Goal: Complete application form: Complete application form

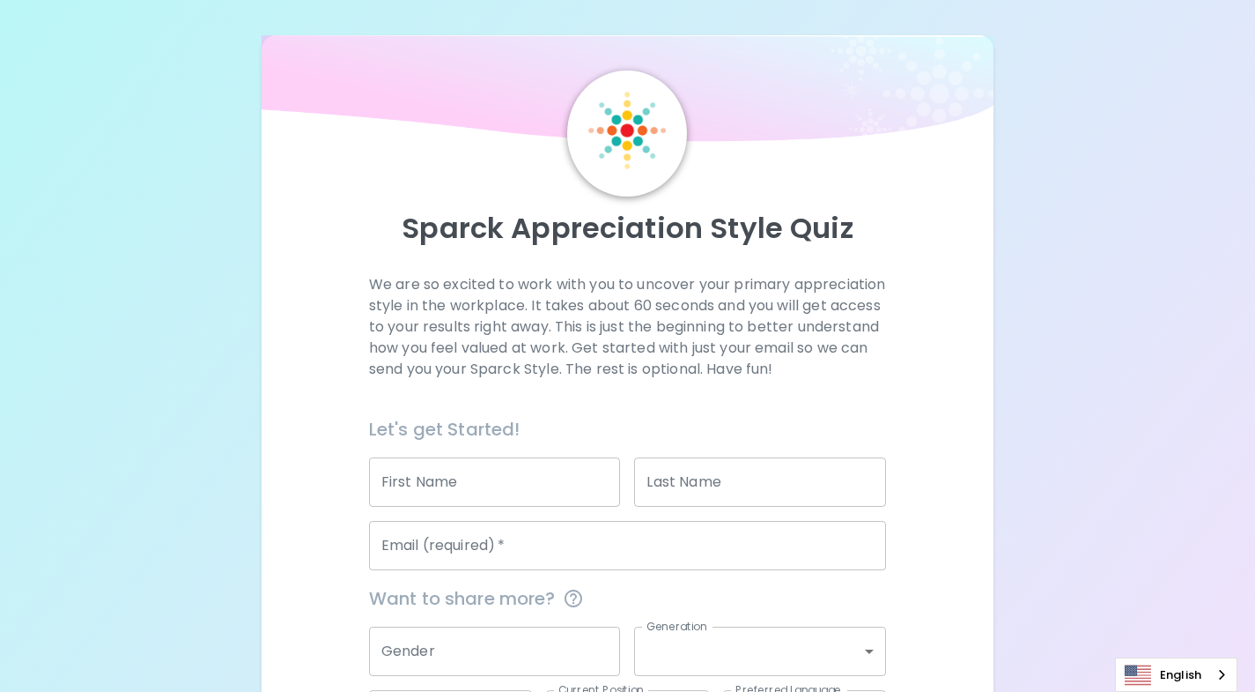
click at [458, 504] on input "First Name" at bounding box center [495, 481] width 252 height 49
type input "Kattlin"
type input "Zibili"
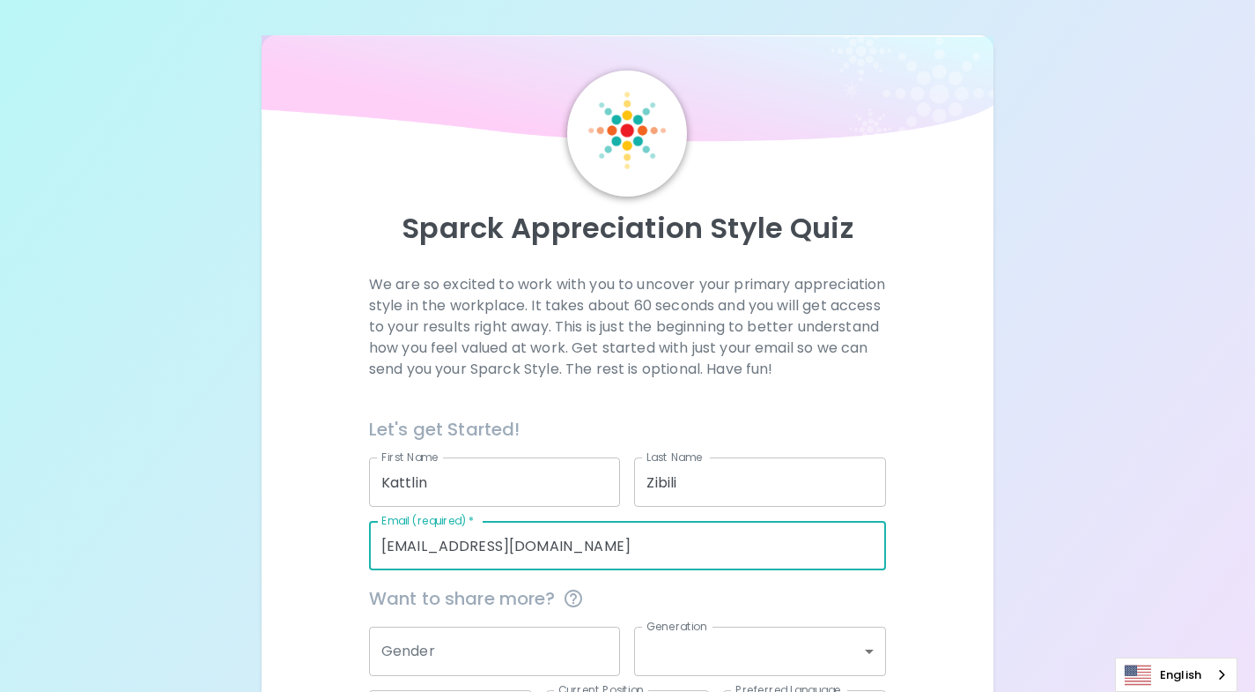
type input "[EMAIL_ADDRESS][DOMAIN_NAME]"
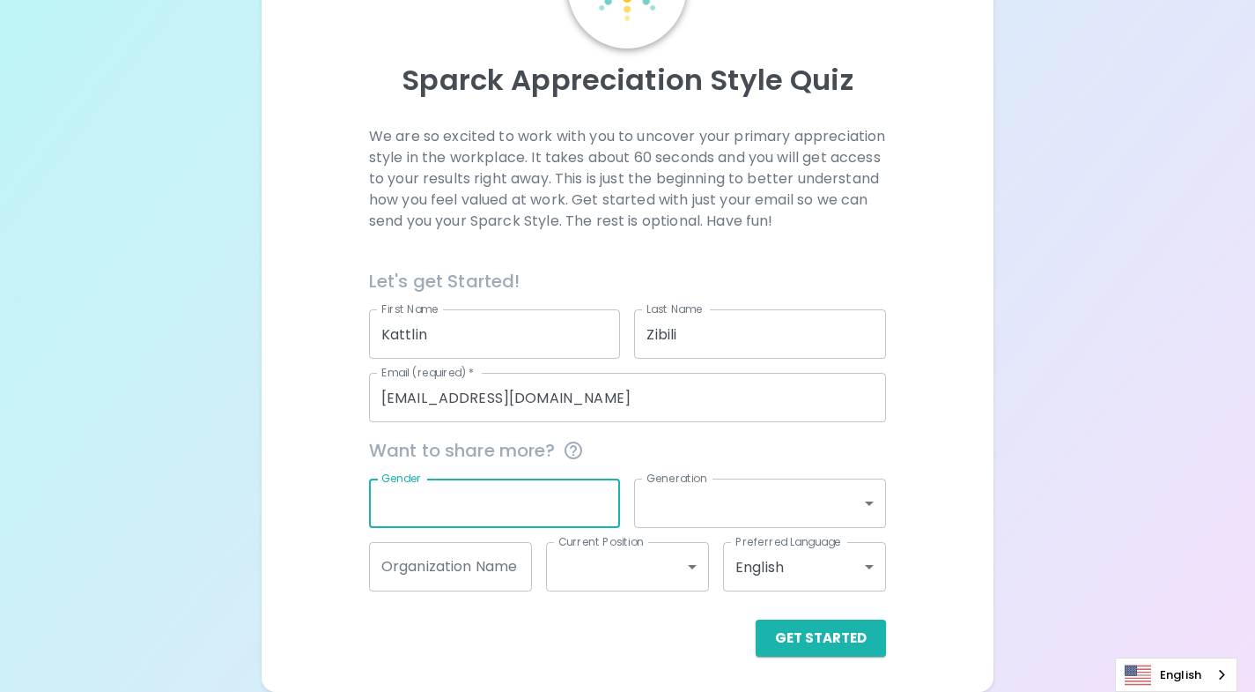
scroll to position [169, 0]
click at [724, 338] on input "Zibili" at bounding box center [760, 333] width 252 height 49
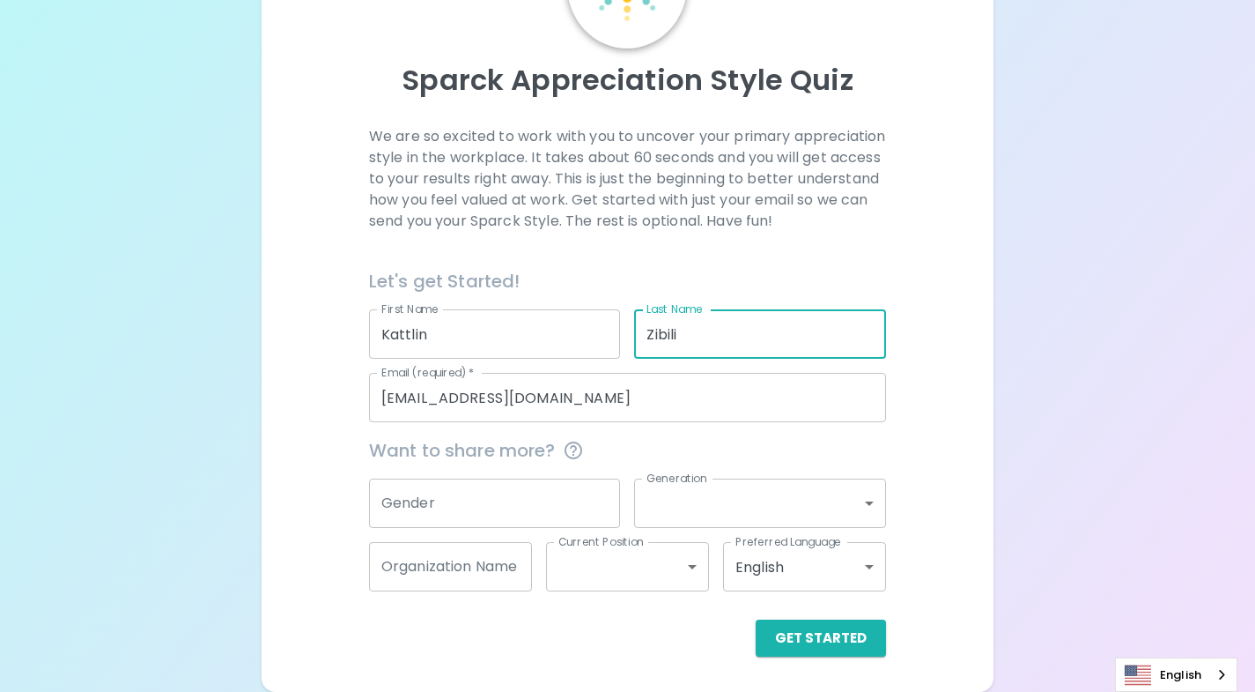
click at [724, 338] on input "Zibili" at bounding box center [760, 333] width 252 height 49
click at [832, 663] on div "Sparck Appreciation Style Quiz We are so excited to work with you to uncover yo…" at bounding box center [628, 289] width 732 height 804
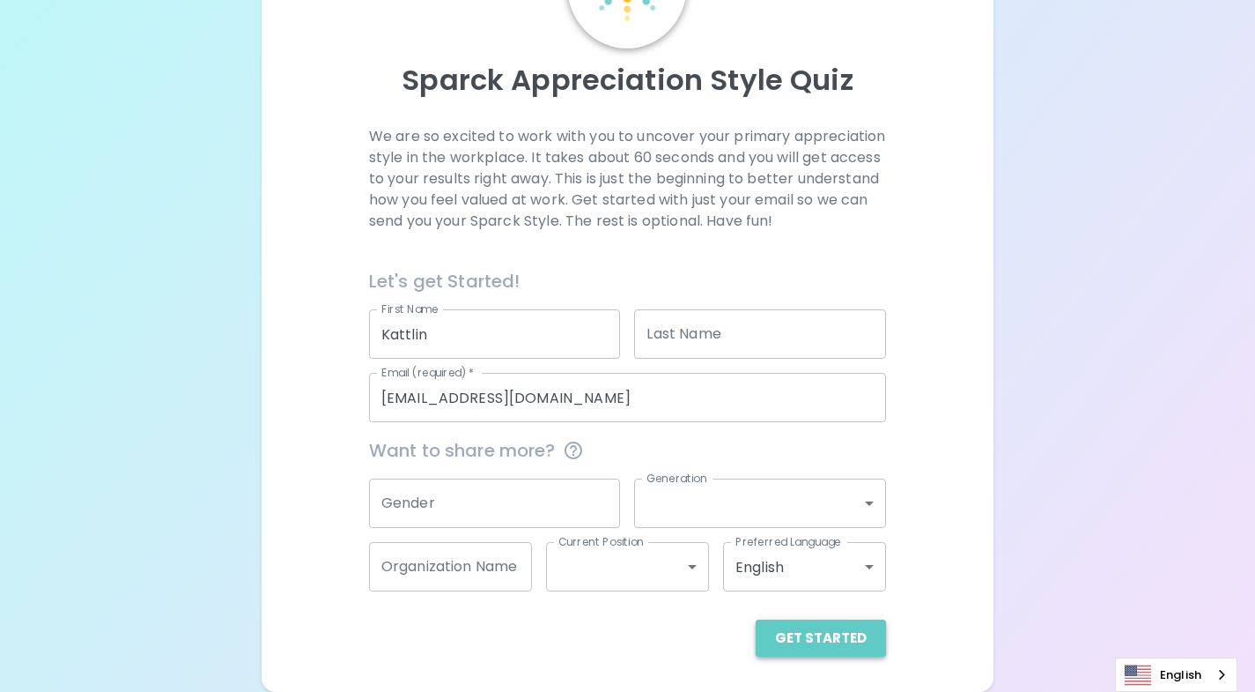
click at [827, 645] on button "Get Started" at bounding box center [821, 637] width 130 height 37
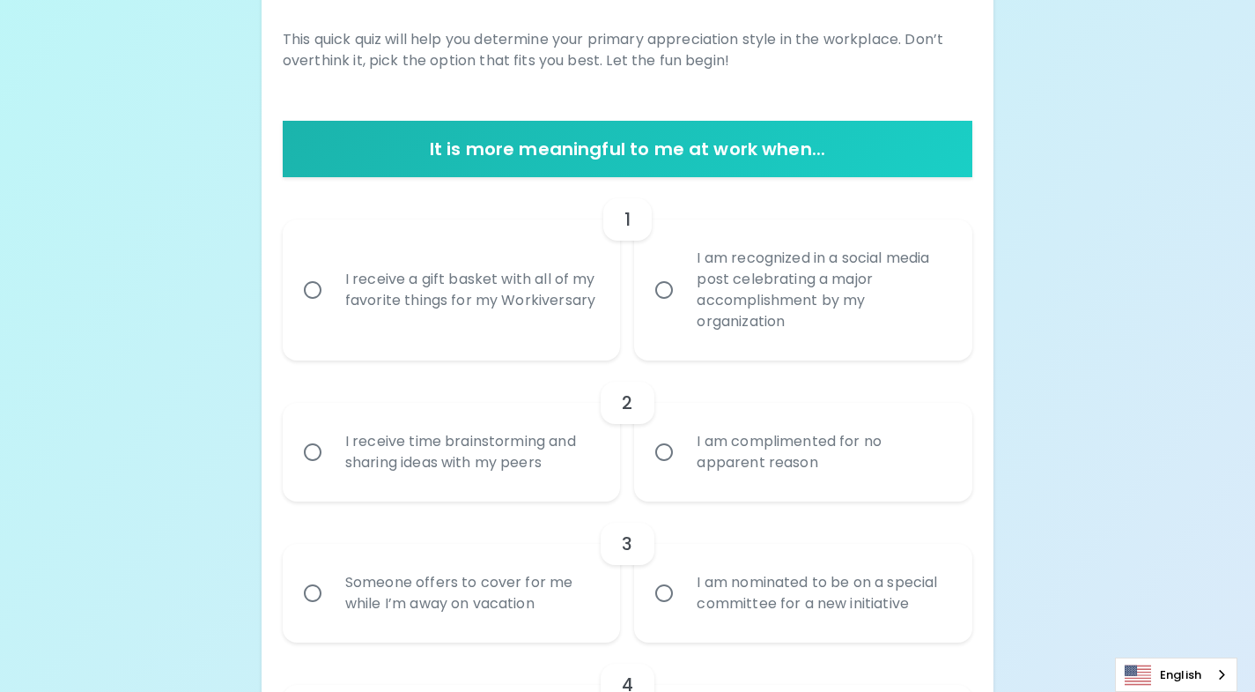
scroll to position [267, 0]
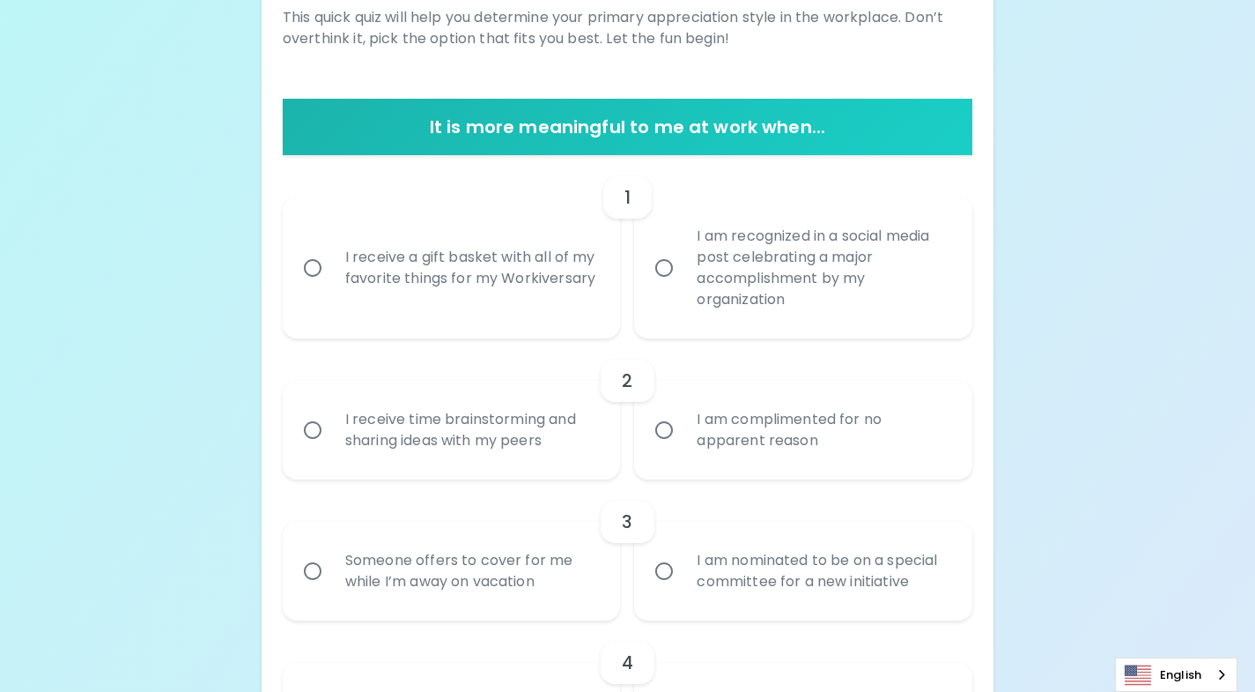
click at [581, 271] on div "I receive a gift basket with all of my favorite things for my Workiversary" at bounding box center [471, 268] width 280 height 85
click at [331, 271] on input "I receive a gift basket with all of my favorite things for my Workiversary" at bounding box center [312, 267] width 37 height 37
radio input "true"
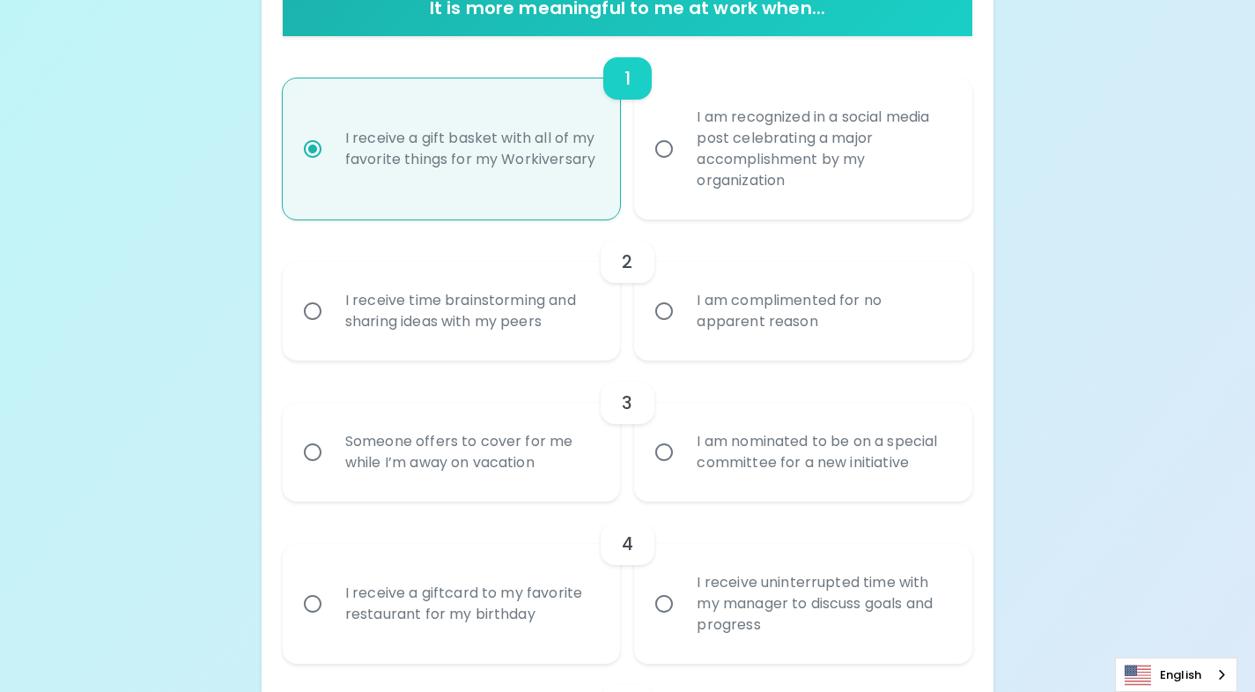
scroll to position [408, 0]
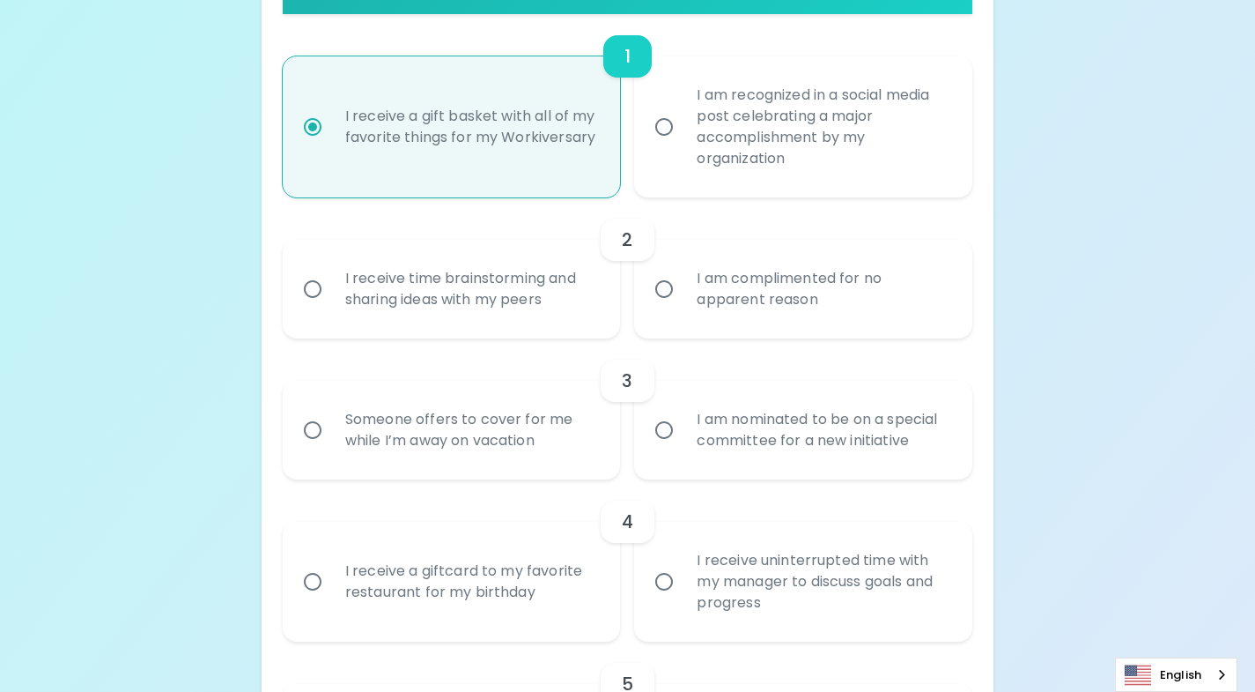
click at [558, 291] on div "I receive time brainstorming and sharing ideas with my peers" at bounding box center [471, 289] width 280 height 85
click at [331, 291] on input "I receive time brainstorming and sharing ideas with my peers" at bounding box center [312, 288] width 37 height 37
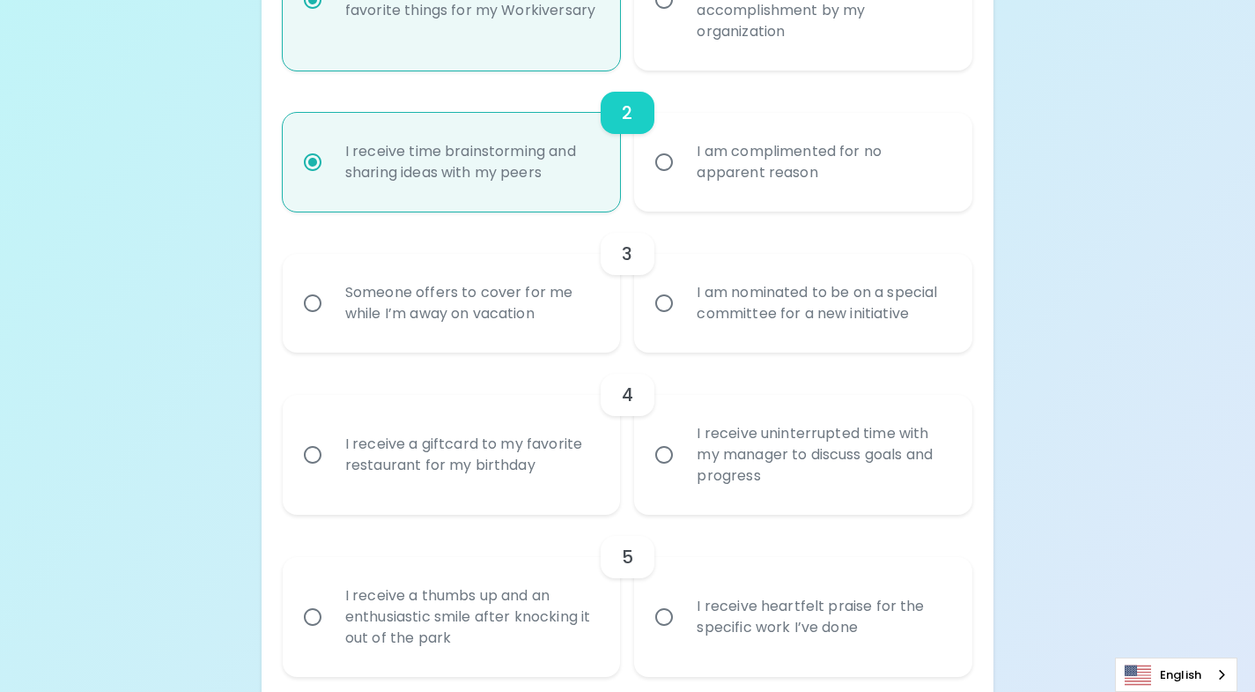
scroll to position [549, 0]
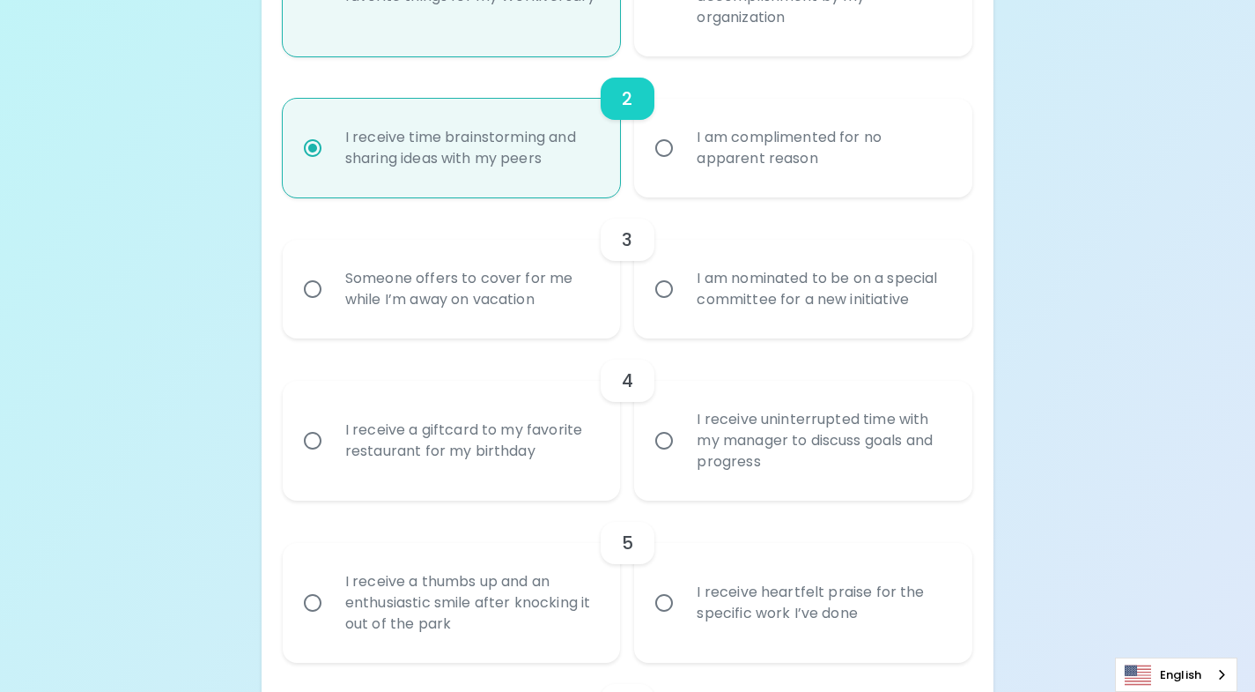
radio input "true"
click at [556, 293] on div "Someone offers to cover for me while I’m away on vacation" at bounding box center [471, 289] width 280 height 85
click at [331, 293] on input "Someone offers to cover for me while I’m away on vacation" at bounding box center [312, 288] width 37 height 37
radio input "false"
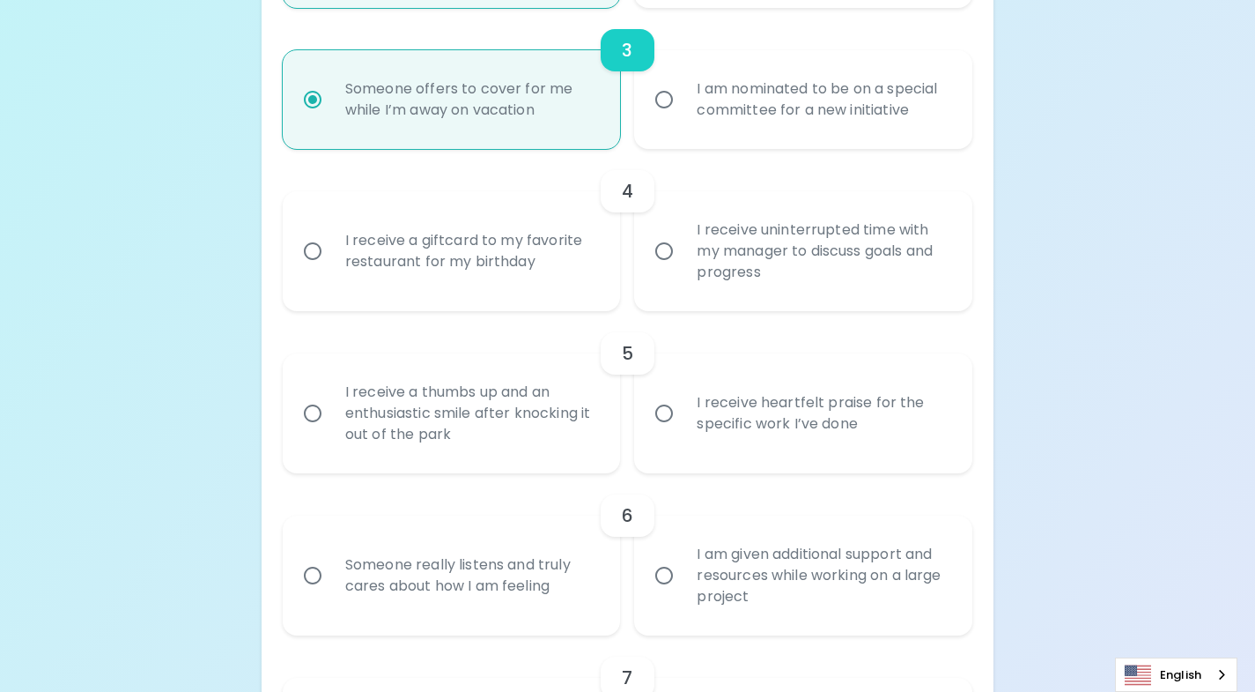
scroll to position [741, 0]
radio input "true"
click at [559, 272] on div "I receive a giftcard to my favorite restaurant for my birthday" at bounding box center [471, 248] width 280 height 85
click at [331, 267] on input "I receive a giftcard to my favorite restaurant for my birthday" at bounding box center [312, 248] width 37 height 37
radio input "false"
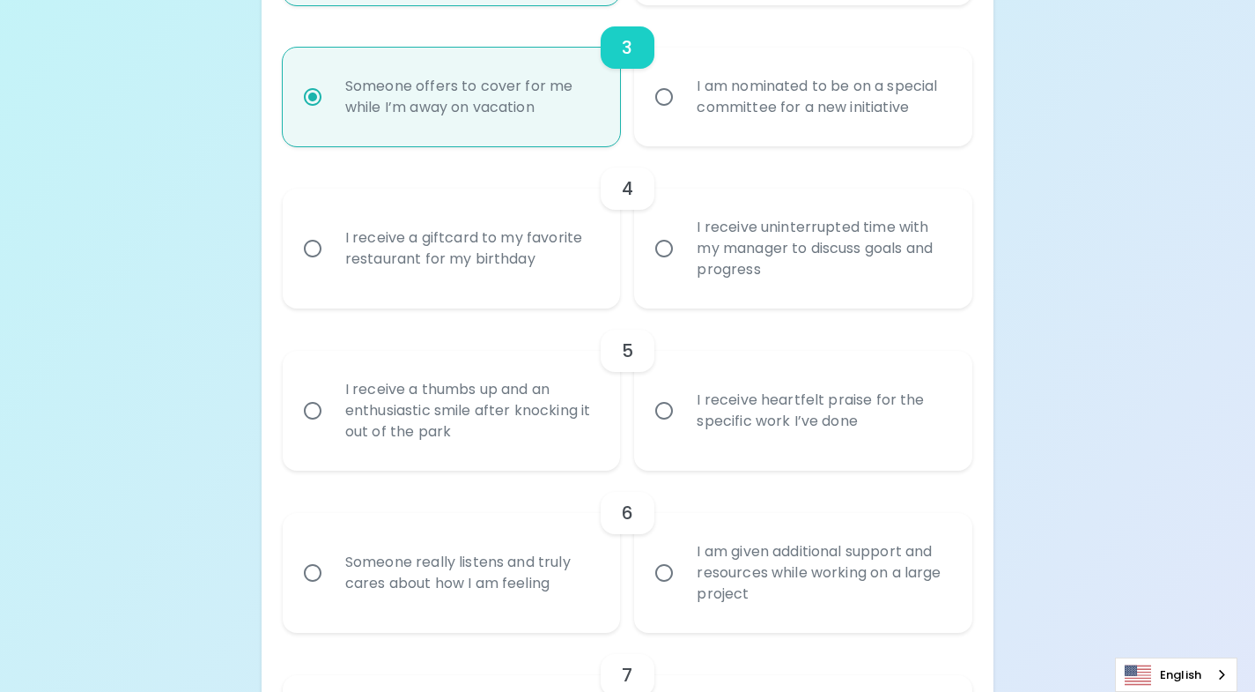
radio input "false"
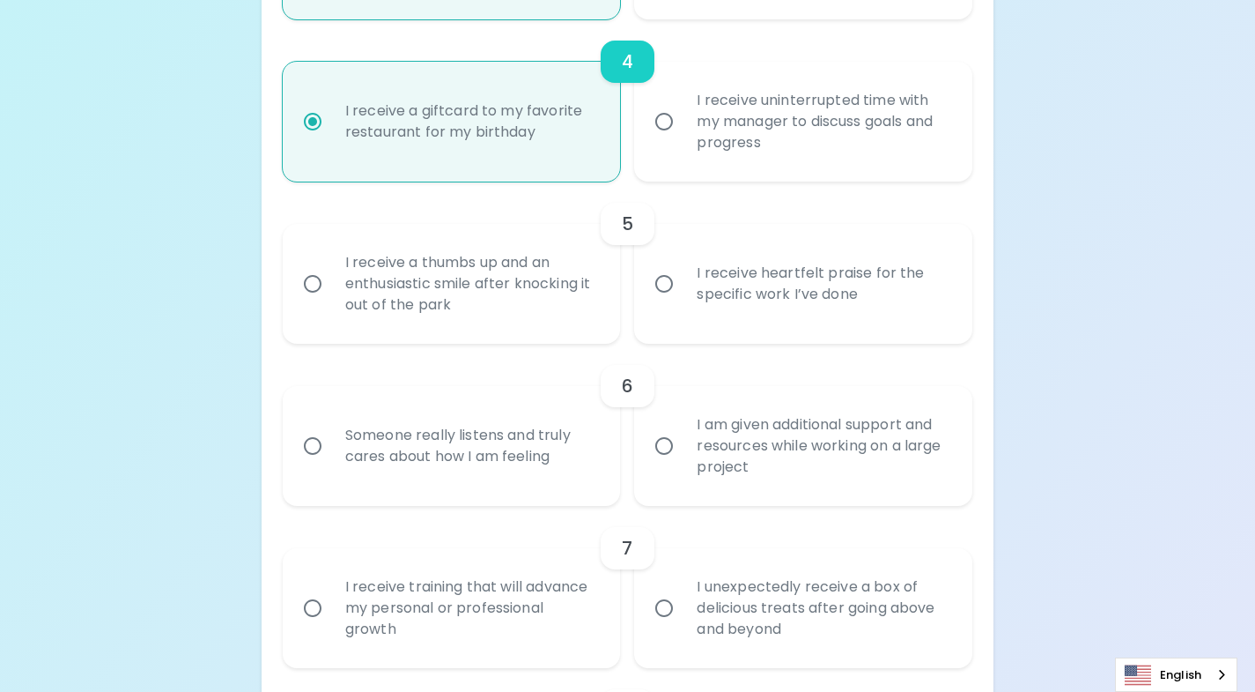
scroll to position [882, 0]
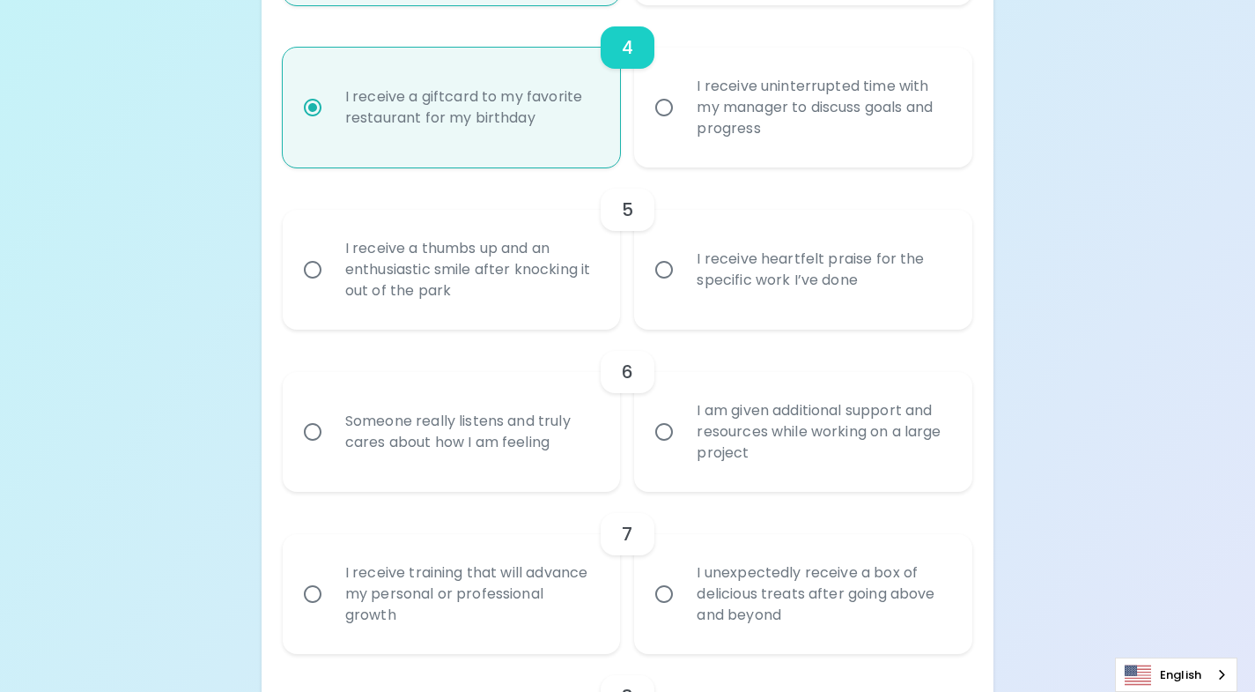
radio input "true"
click at [686, 293] on div "I receive heartfelt praise for the specific work I’ve done" at bounding box center [823, 269] width 280 height 85
click at [683, 288] on input "I receive heartfelt praise for the specific work I’ve done" at bounding box center [664, 269] width 37 height 37
radio input "false"
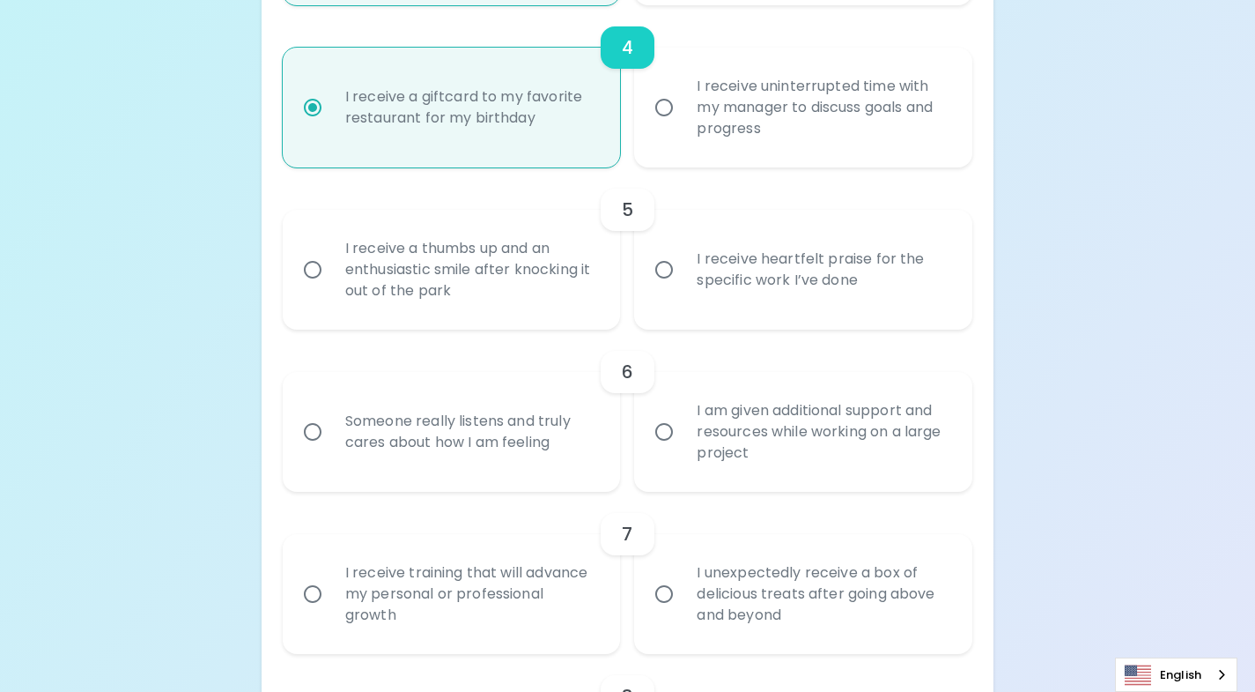
radio input "false"
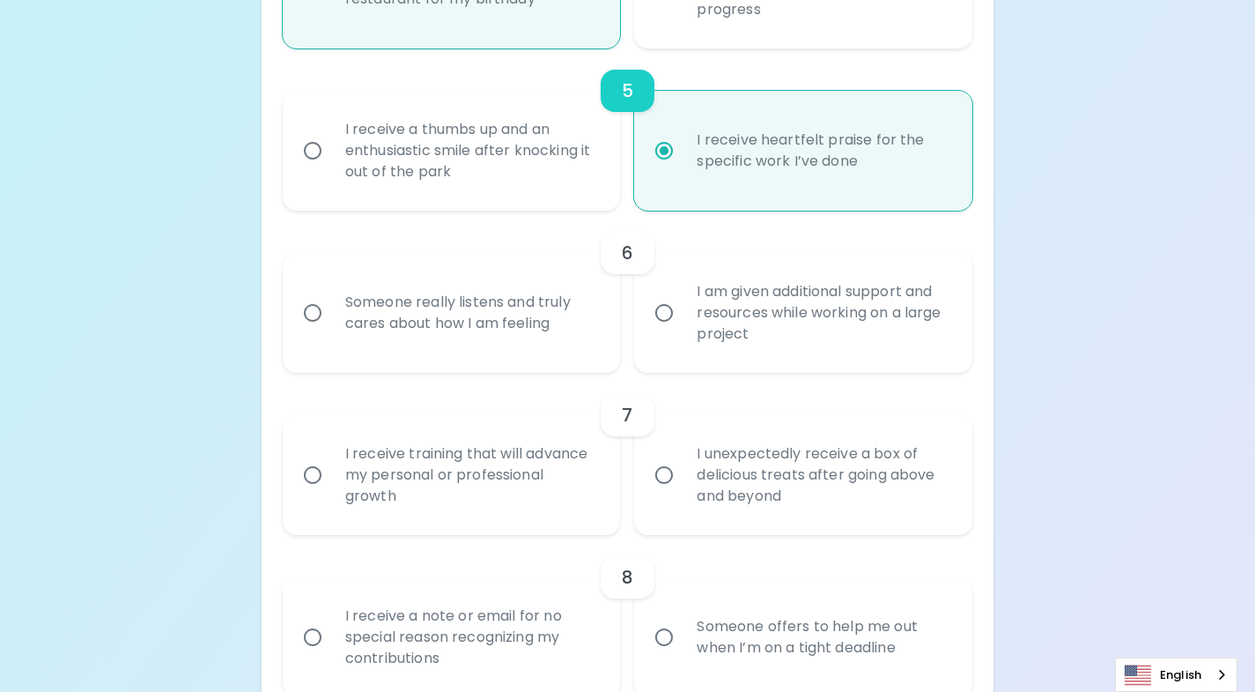
scroll to position [1023, 0]
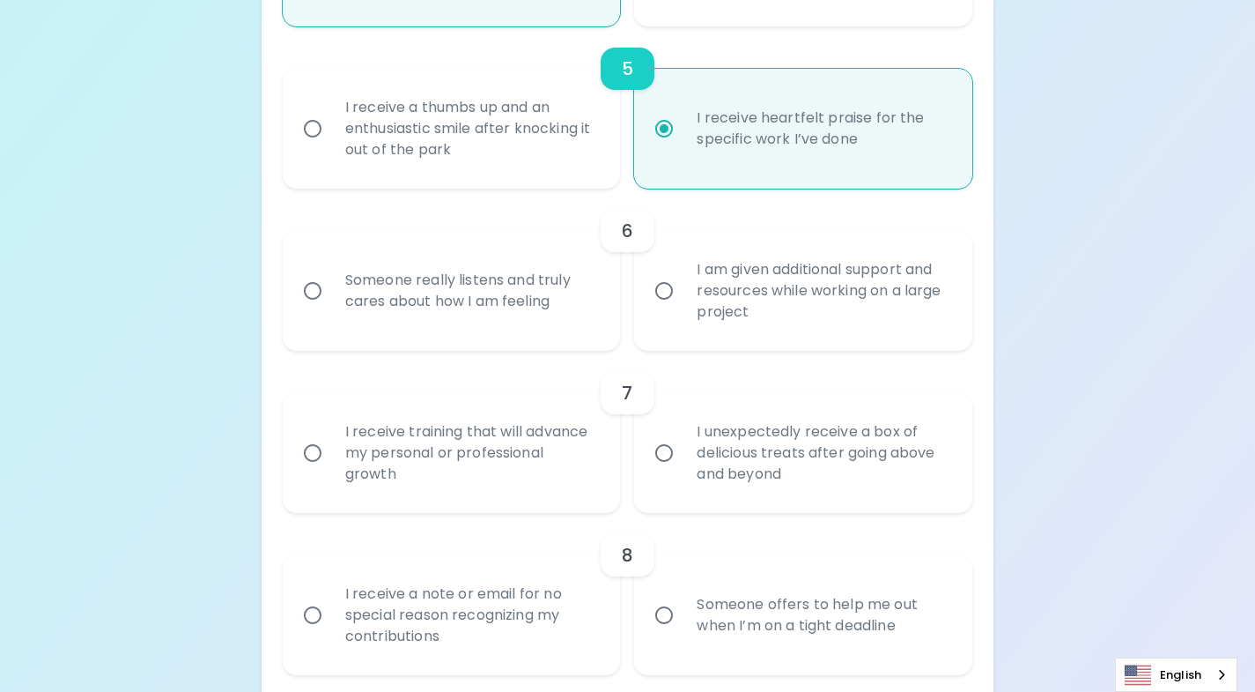
radio input "true"
click at [676, 311] on label "I am given additional support and resources while working on a large project" at bounding box center [794, 291] width 338 height 120
click at [676, 309] on input "I am given additional support and resources while working on a large project" at bounding box center [664, 290] width 37 height 37
radio input "false"
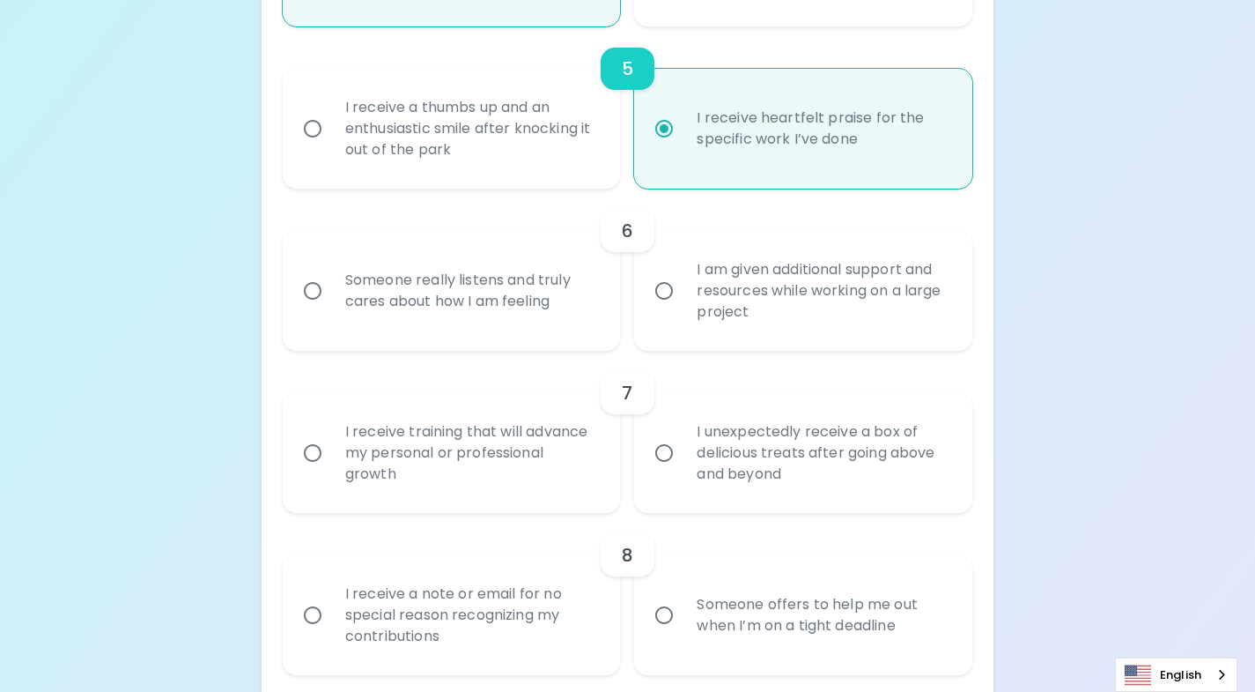
radio input "false"
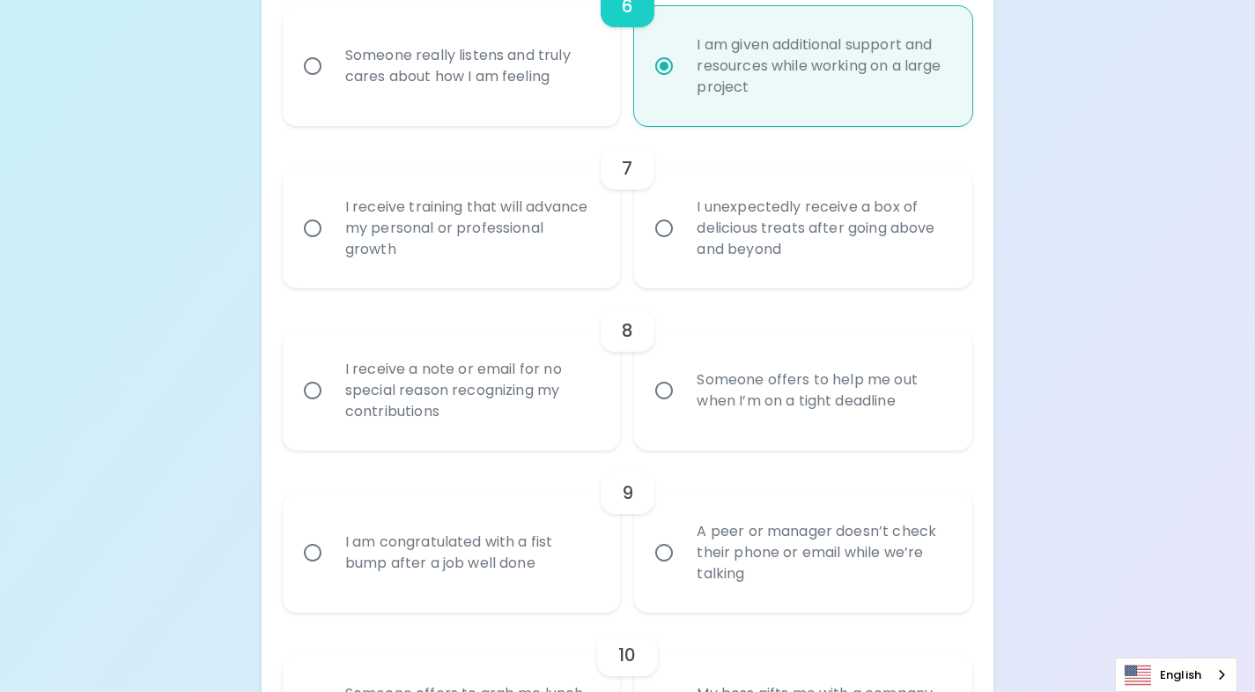
scroll to position [1253, 0]
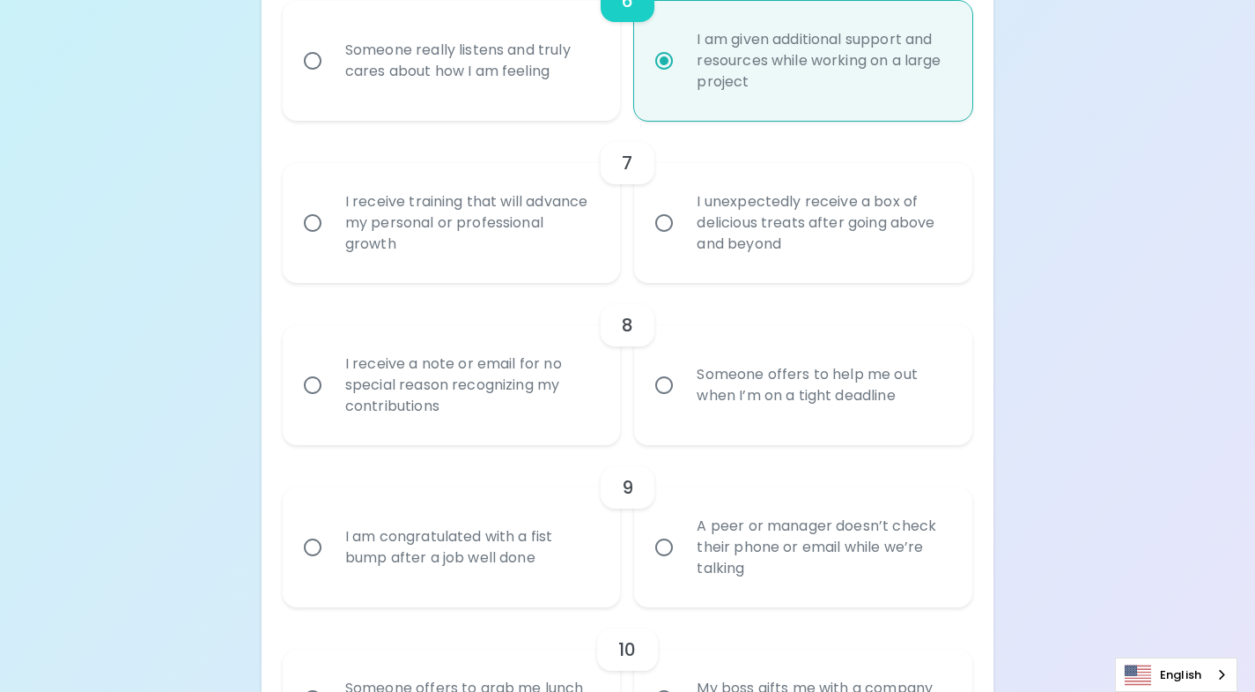
radio input "true"
click at [685, 233] on div "I unexpectedly receive a box of delicious treats after going above and beyond" at bounding box center [823, 223] width 280 height 106
click at [661, 223] on input "I unexpectedly receive a box of delicious treats after going above and beyond" at bounding box center [664, 222] width 37 height 37
radio input "false"
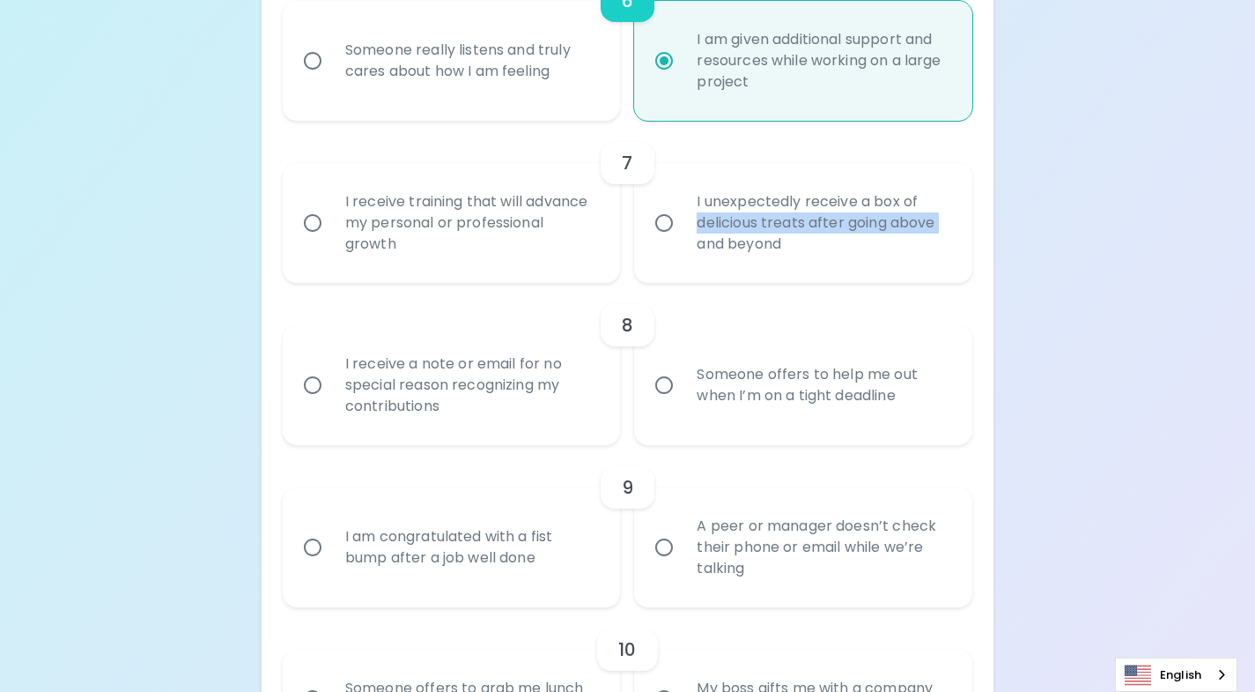
radio input "false"
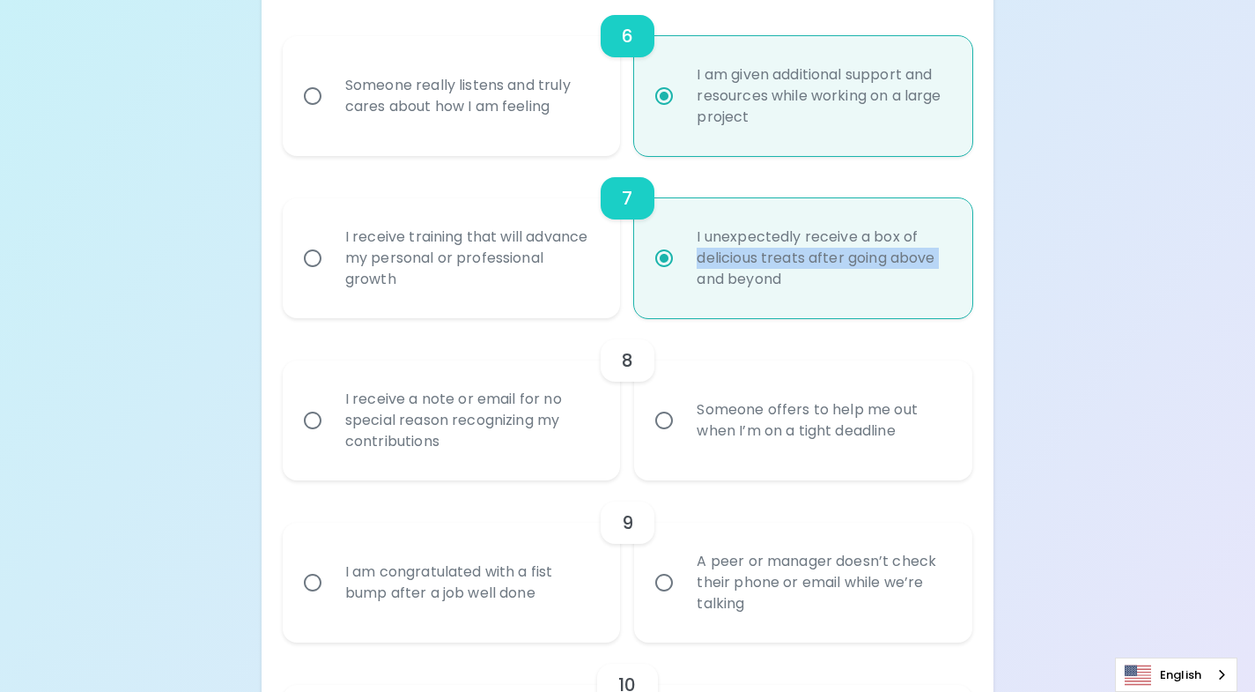
scroll to position [1224, 0]
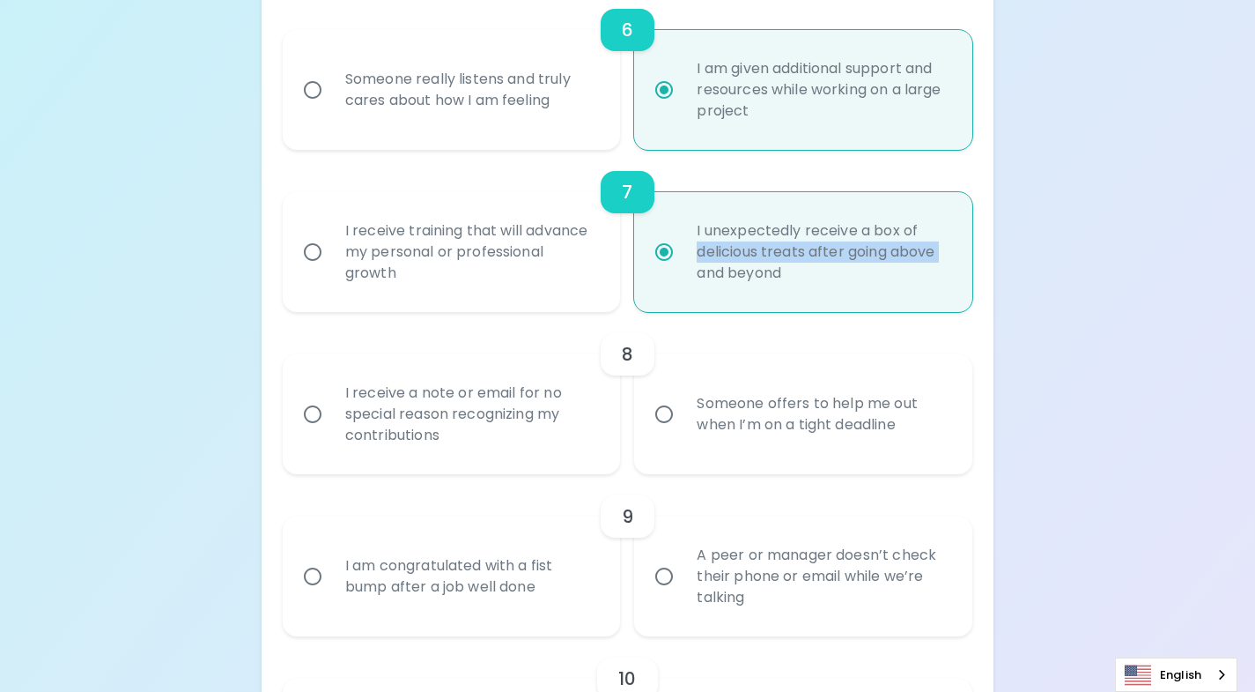
radio input "true"
click at [678, 436] on label "Someone offers to help me out when I’m on a tight deadline" at bounding box center [794, 414] width 338 height 120
click at [678, 433] on input "Someone offers to help me out when I’m on a tight deadline" at bounding box center [664, 414] width 37 height 37
radio input "false"
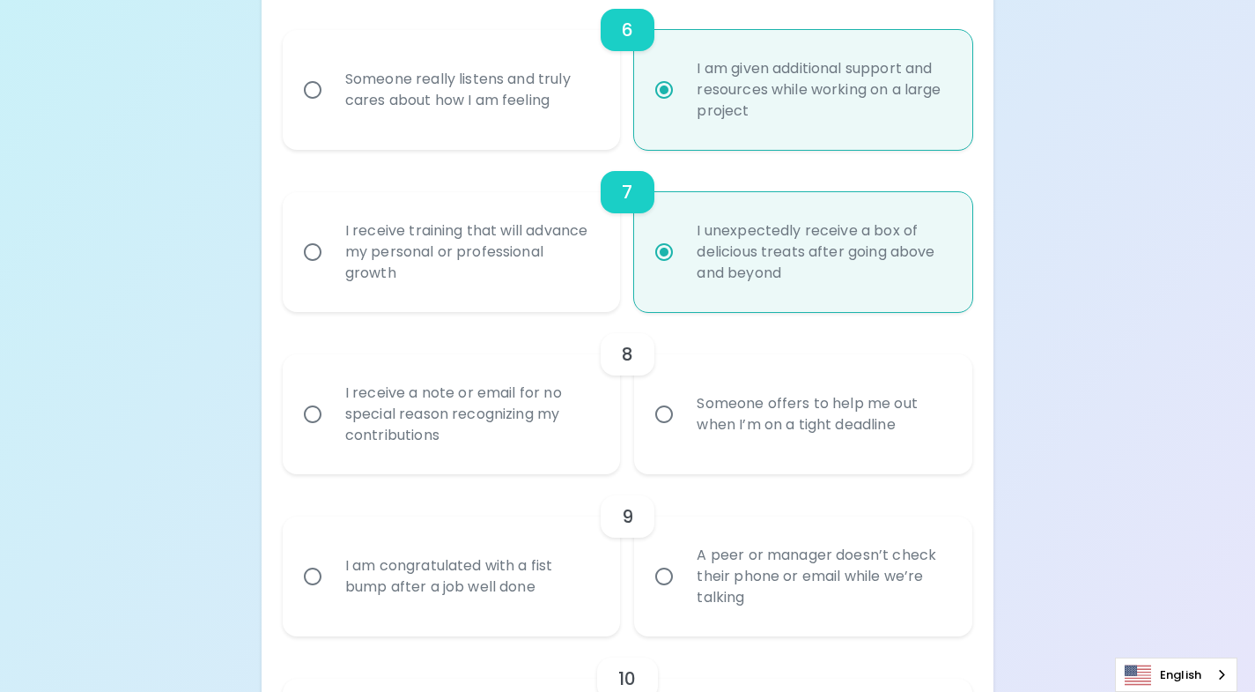
radio input "false"
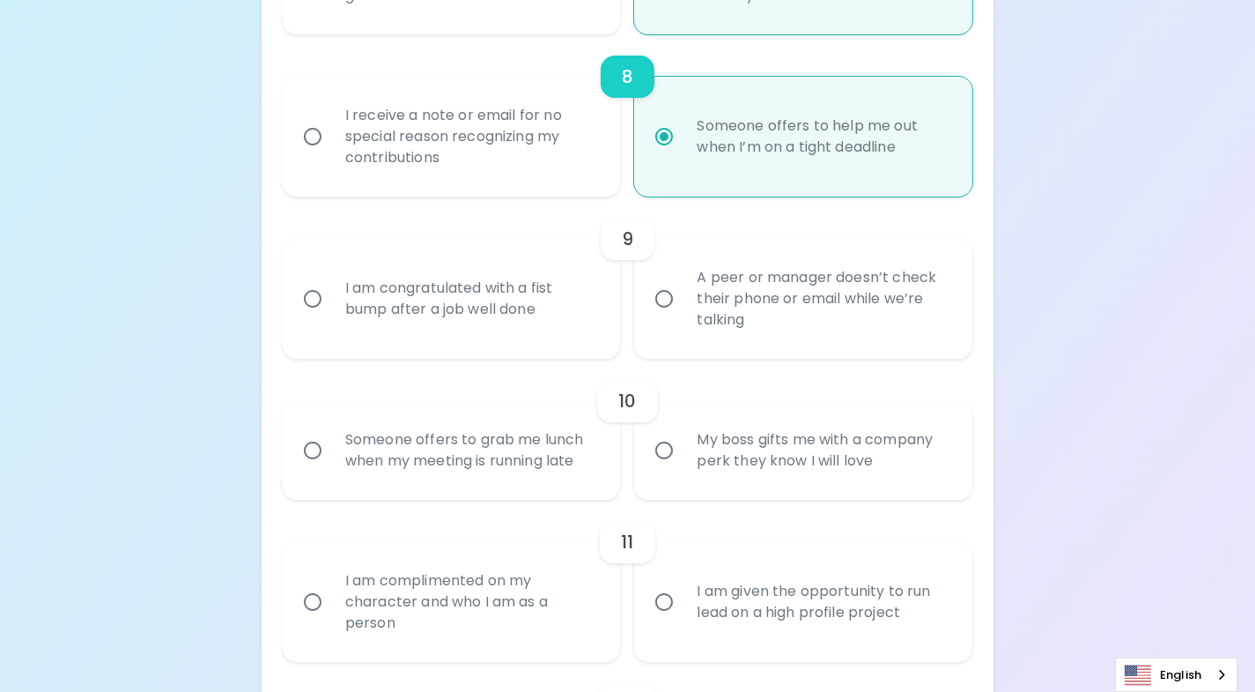
scroll to position [1509, 0]
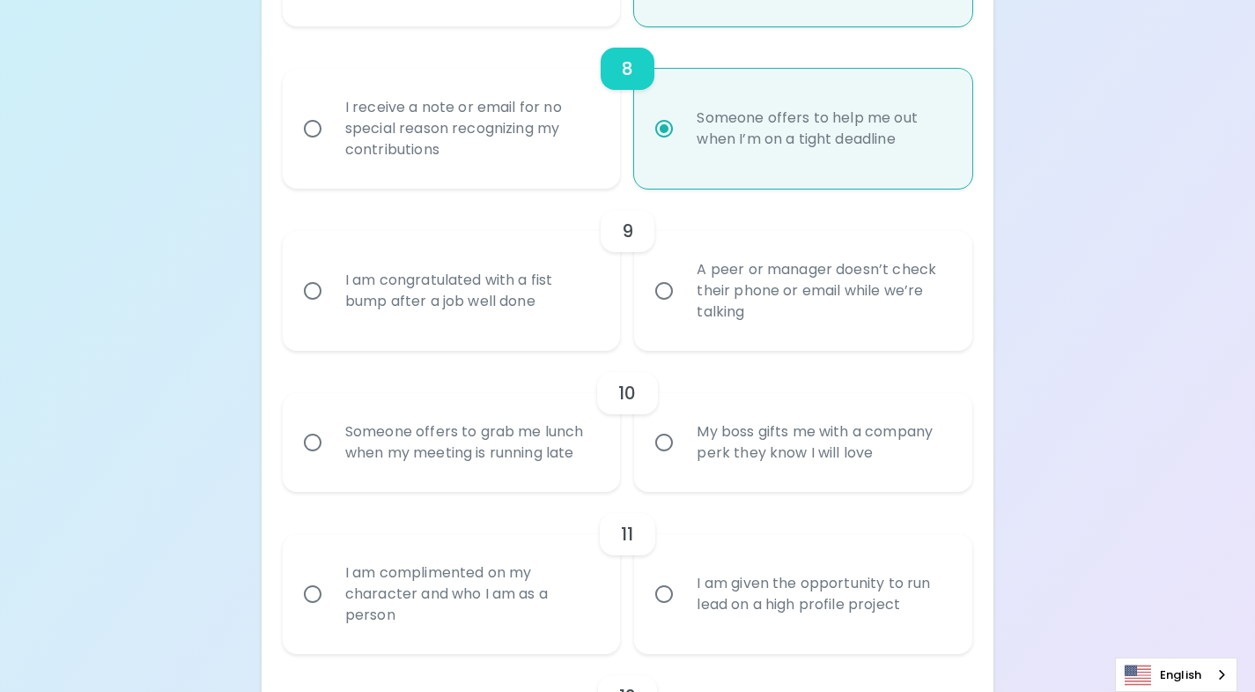
radio input "true"
click at [563, 307] on div "I am congratulated with a fist bump after a job well done" at bounding box center [471, 290] width 280 height 85
click at [331, 307] on input "I am congratulated with a fist bump after a job well done" at bounding box center [312, 290] width 37 height 37
radio input "false"
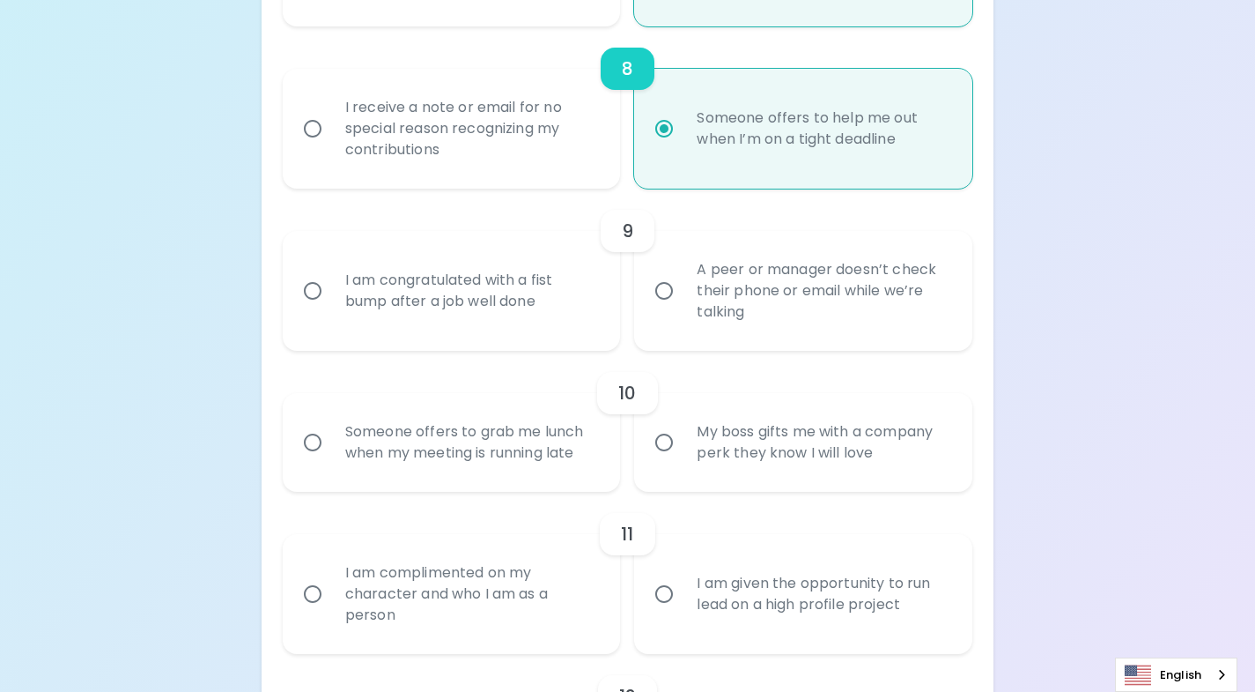
radio input "false"
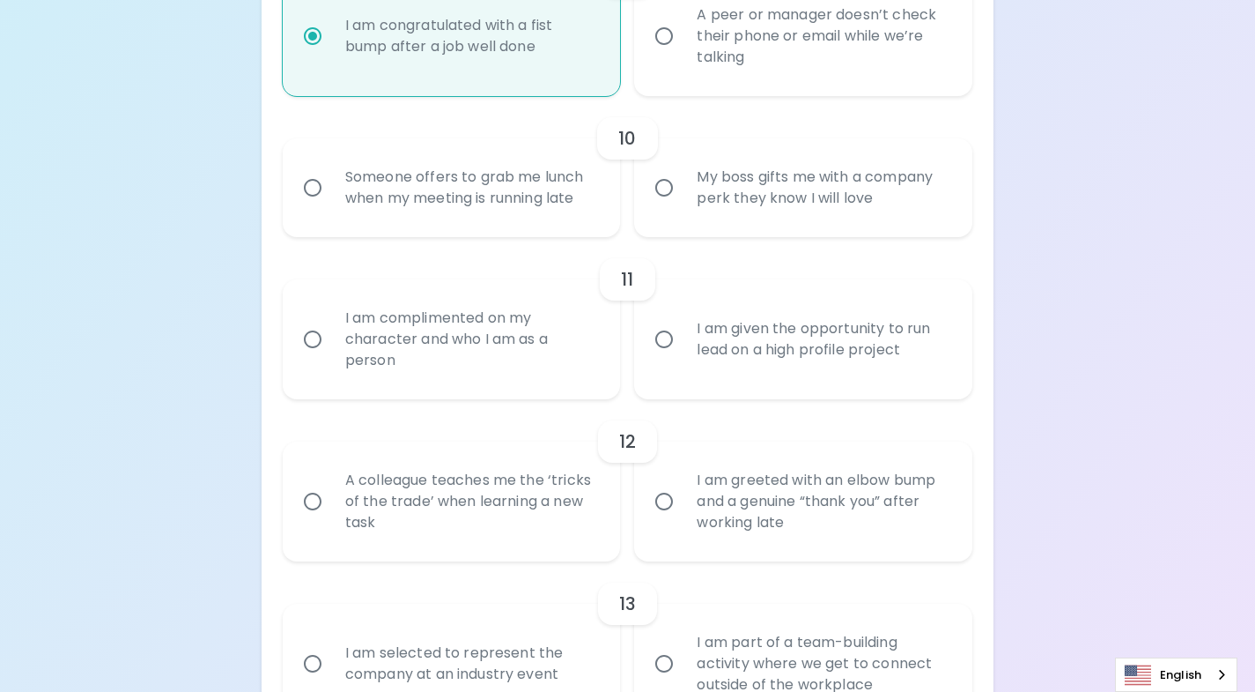
scroll to position [1772, 0]
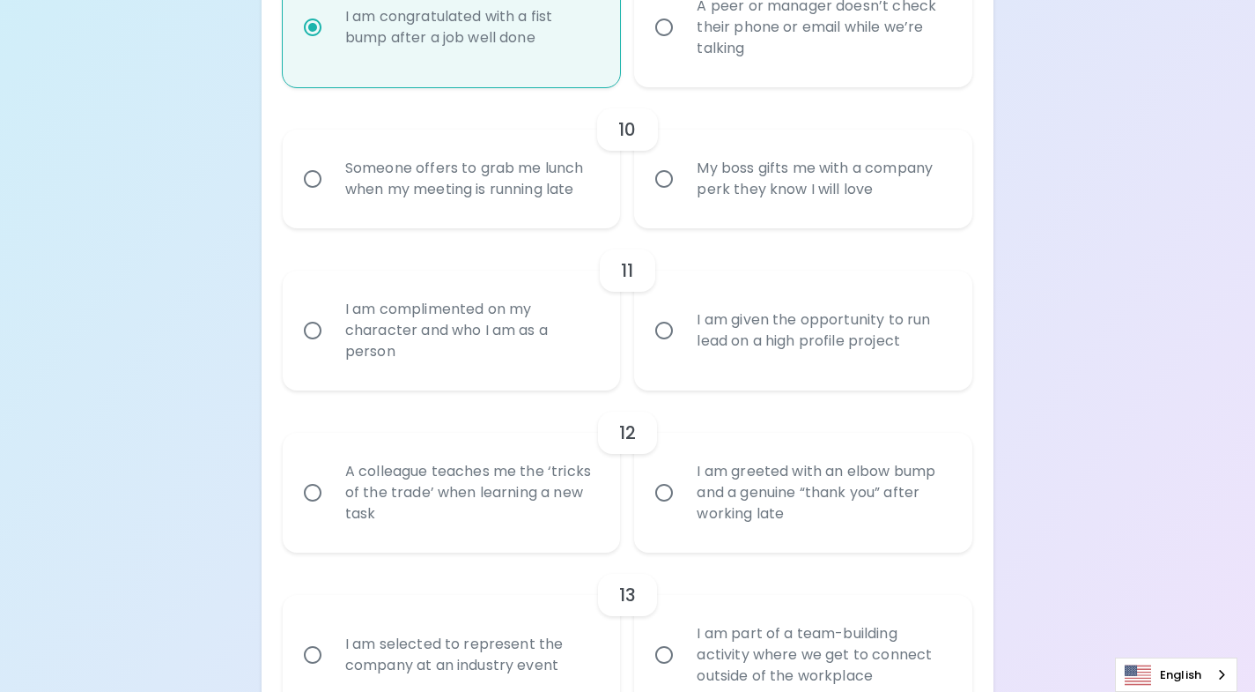
radio input "true"
click at [681, 69] on label "A peer or manager doesn’t check their phone or email while we’re talking" at bounding box center [794, 27] width 338 height 120
click at [681, 46] on input "A peer or manager doesn’t check their phone or email while we’re talking" at bounding box center [664, 27] width 37 height 37
radio input "false"
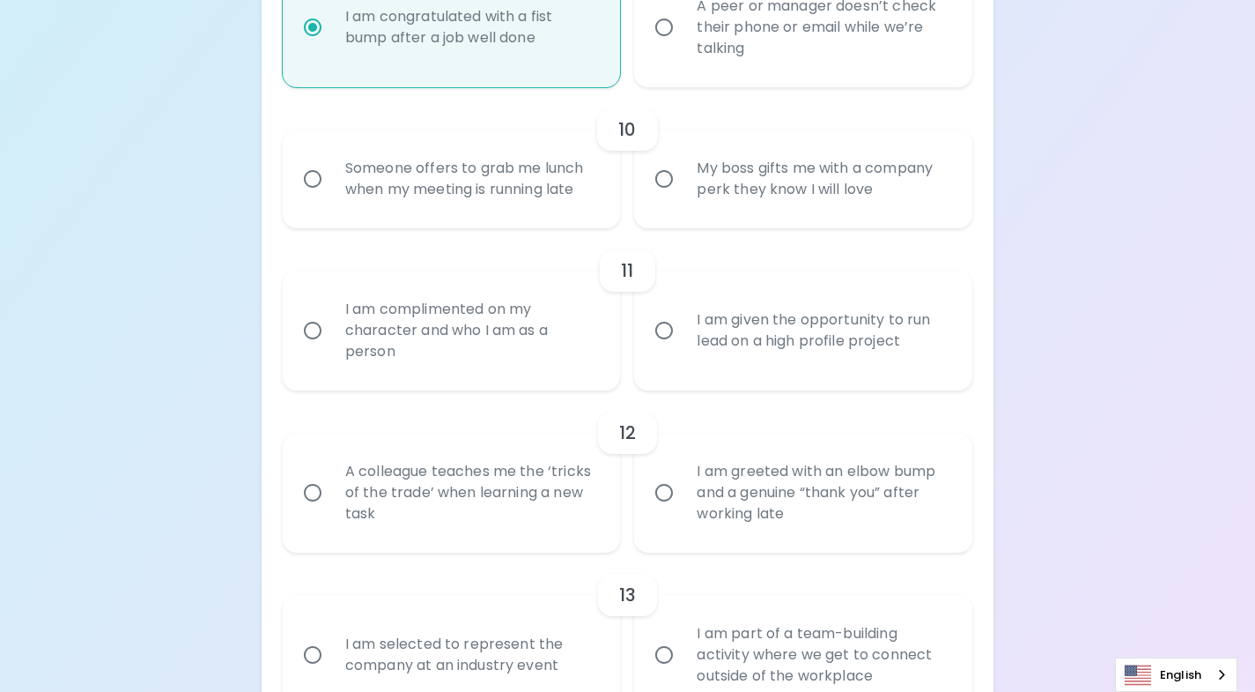
radio input "false"
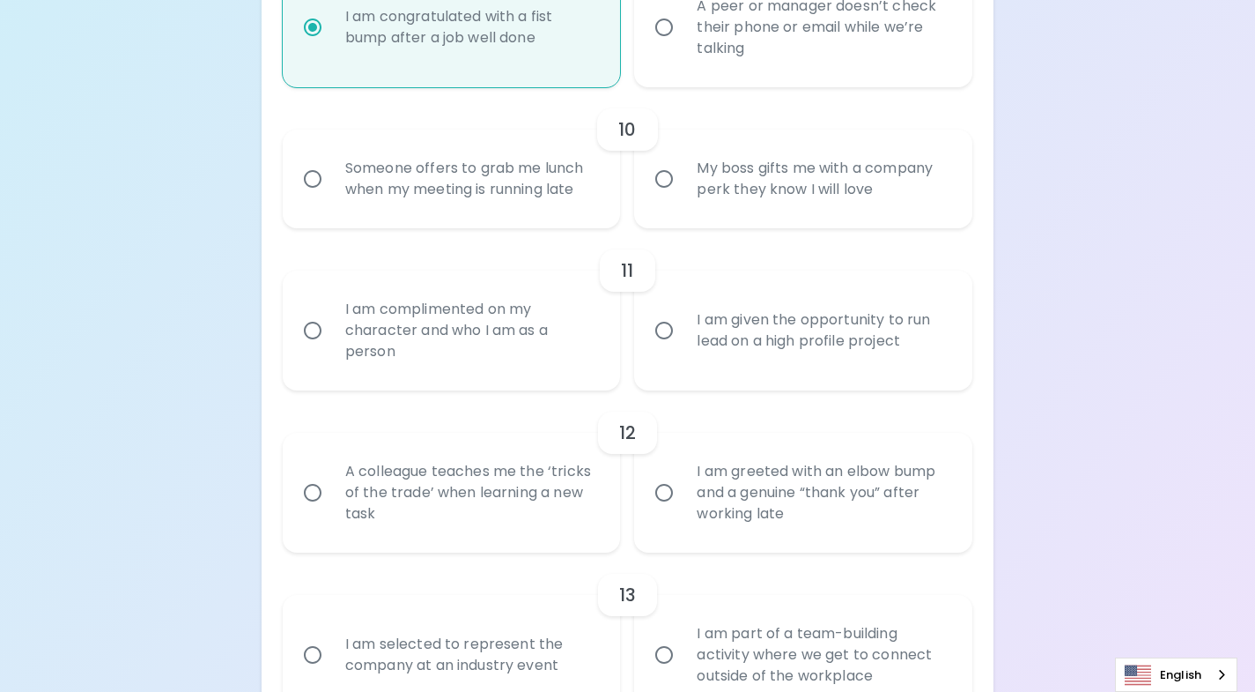
radio input "true"
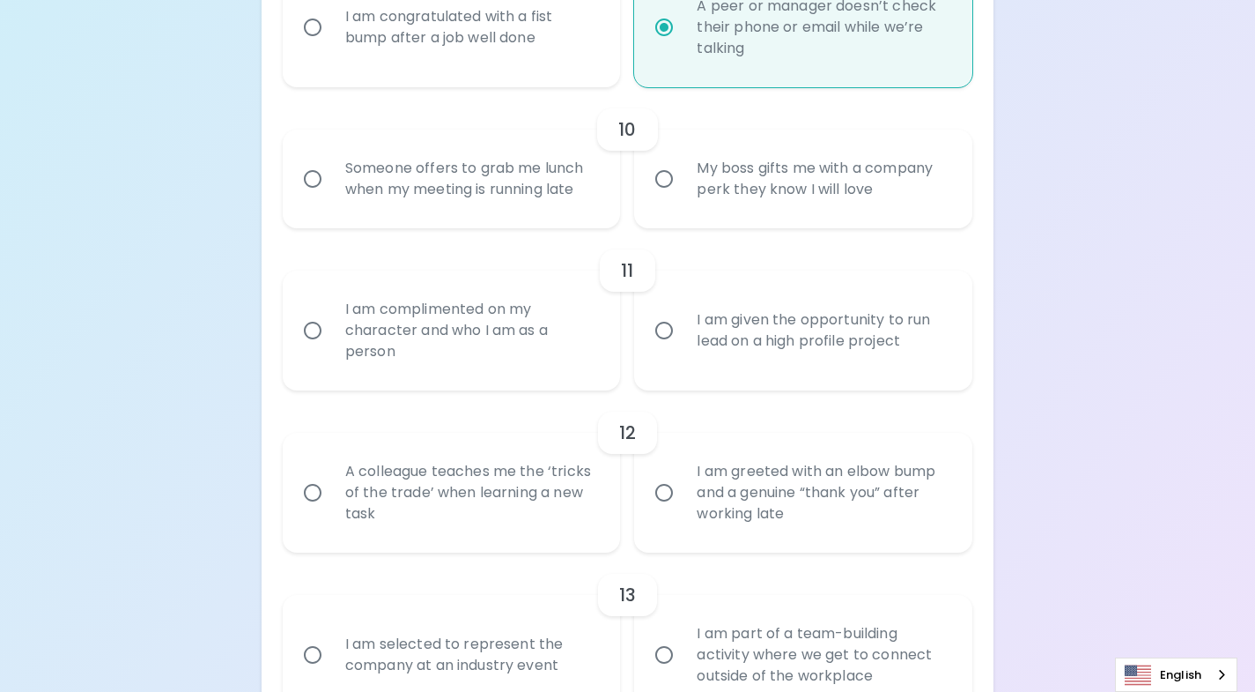
radio input "true"
click at [672, 207] on label "My boss gifts me with a company perk they know I will love" at bounding box center [794, 179] width 338 height 99
click at [672, 197] on input "My boss gifts me with a company perk they know I will love" at bounding box center [664, 178] width 37 height 37
radio input "false"
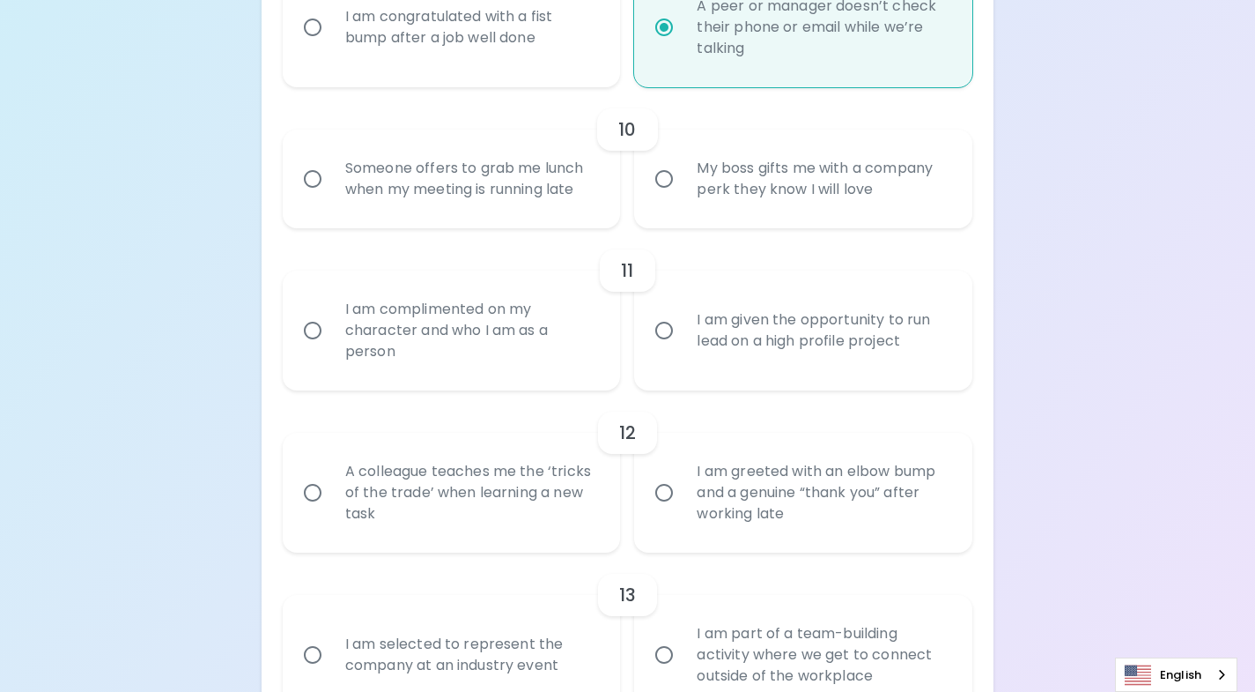
radio input "false"
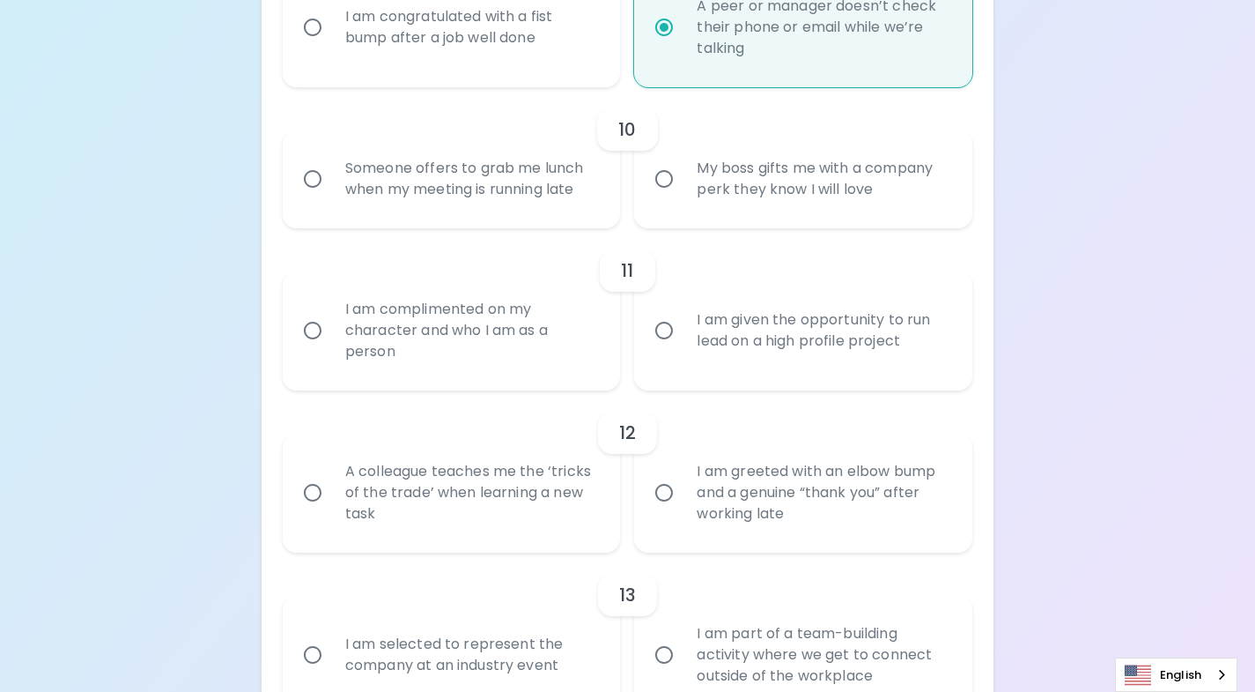
radio input "false"
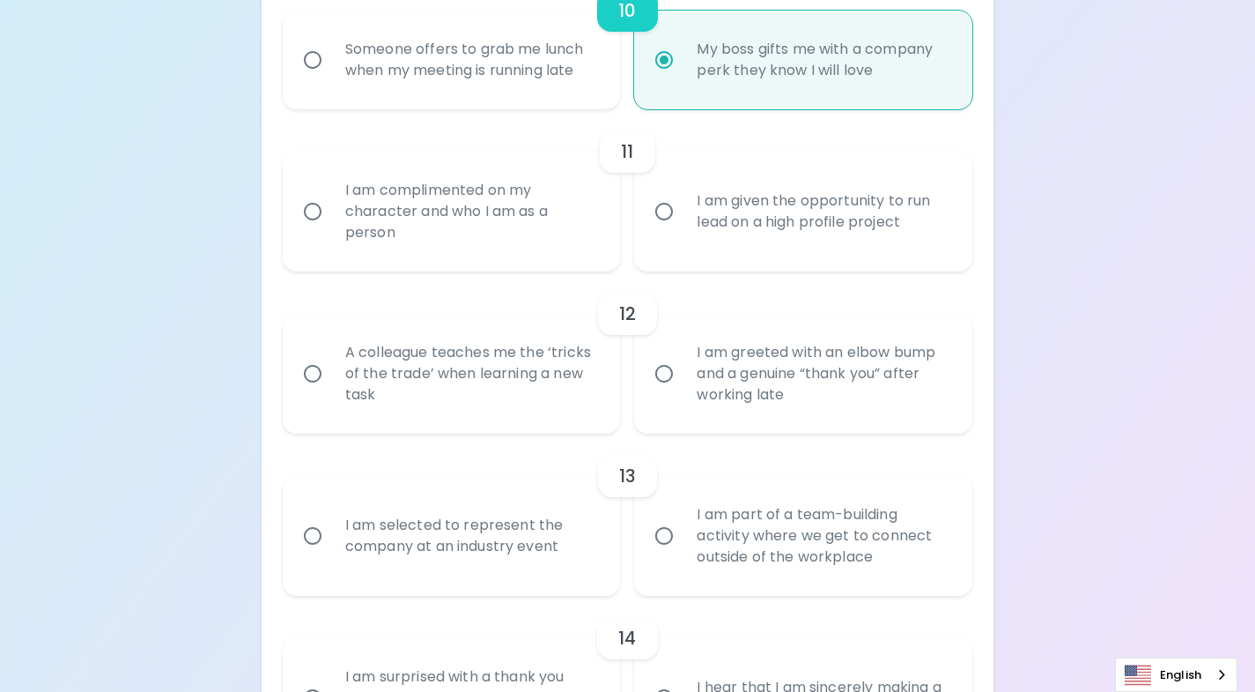
scroll to position [1913, 0]
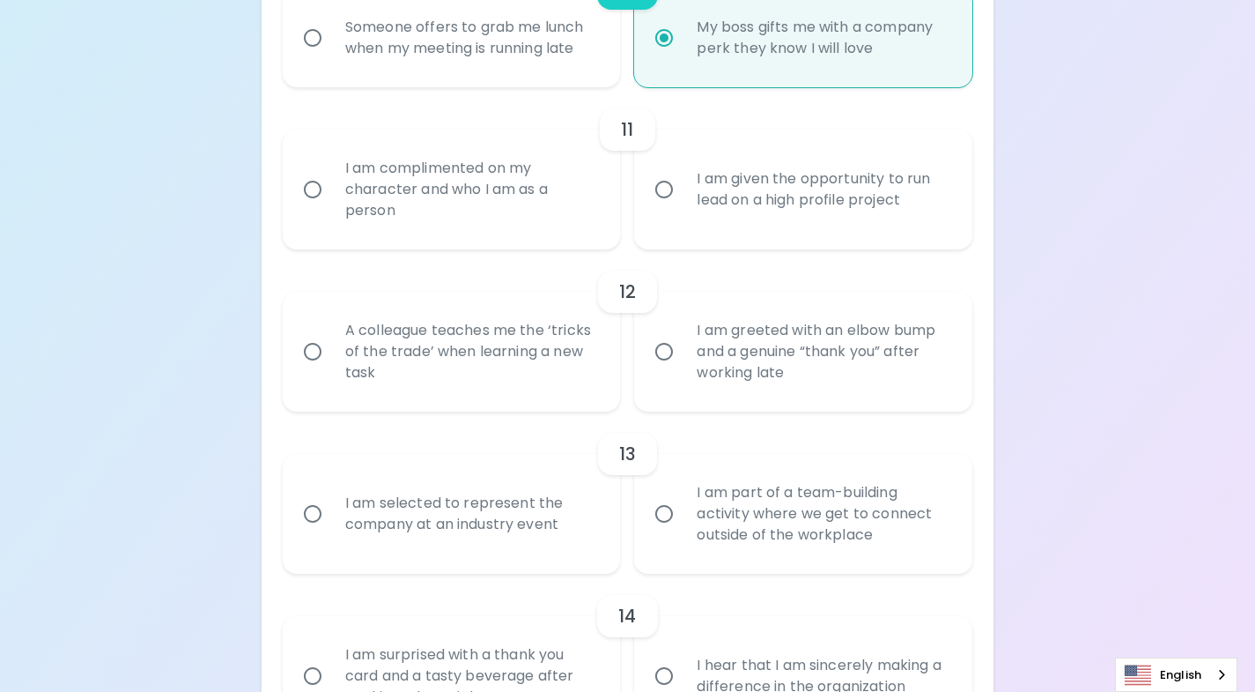
radio input "true"
click at [568, 218] on div "I am complimented on my character and who I am as a person" at bounding box center [471, 190] width 280 height 106
click at [331, 208] on input "I am complimented on my character and who I am as a person" at bounding box center [312, 189] width 37 height 37
radio input "false"
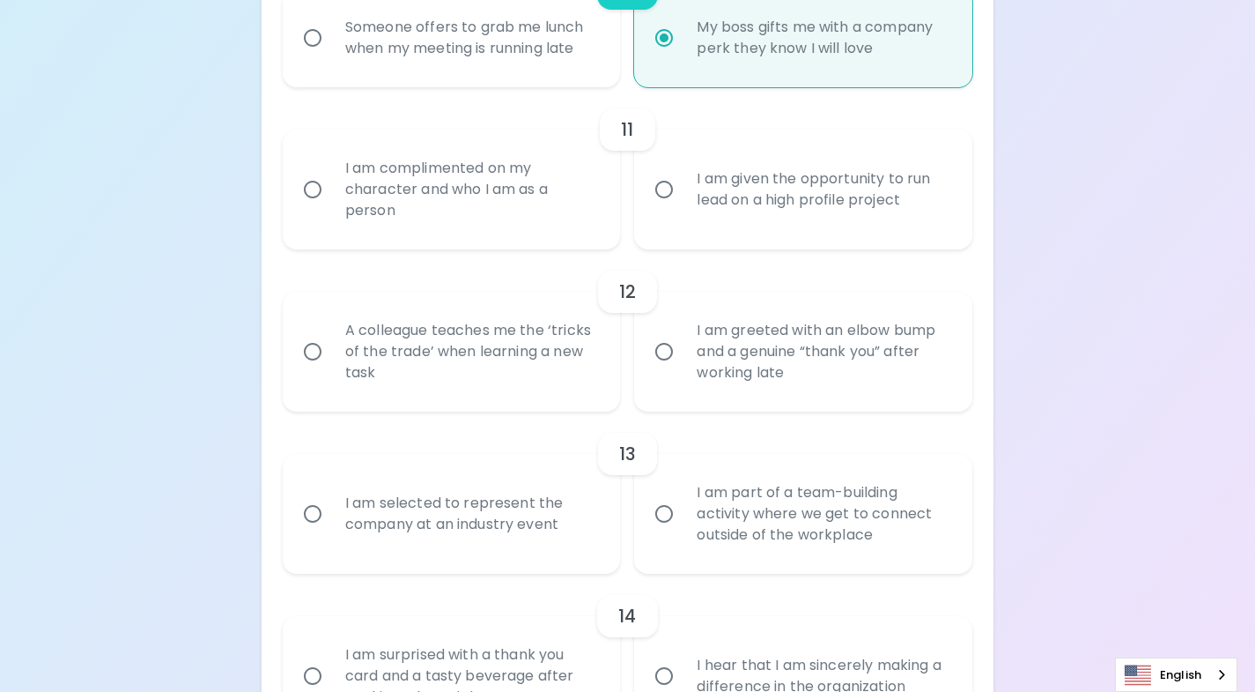
radio input "false"
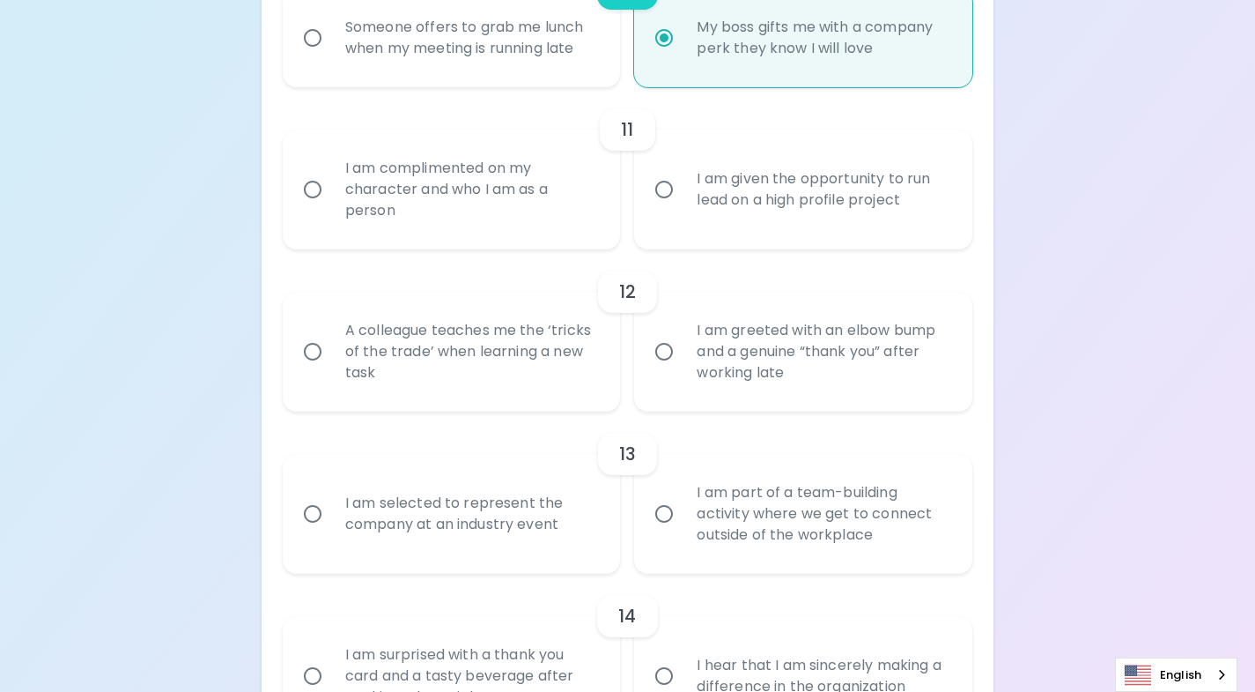
radio input "false"
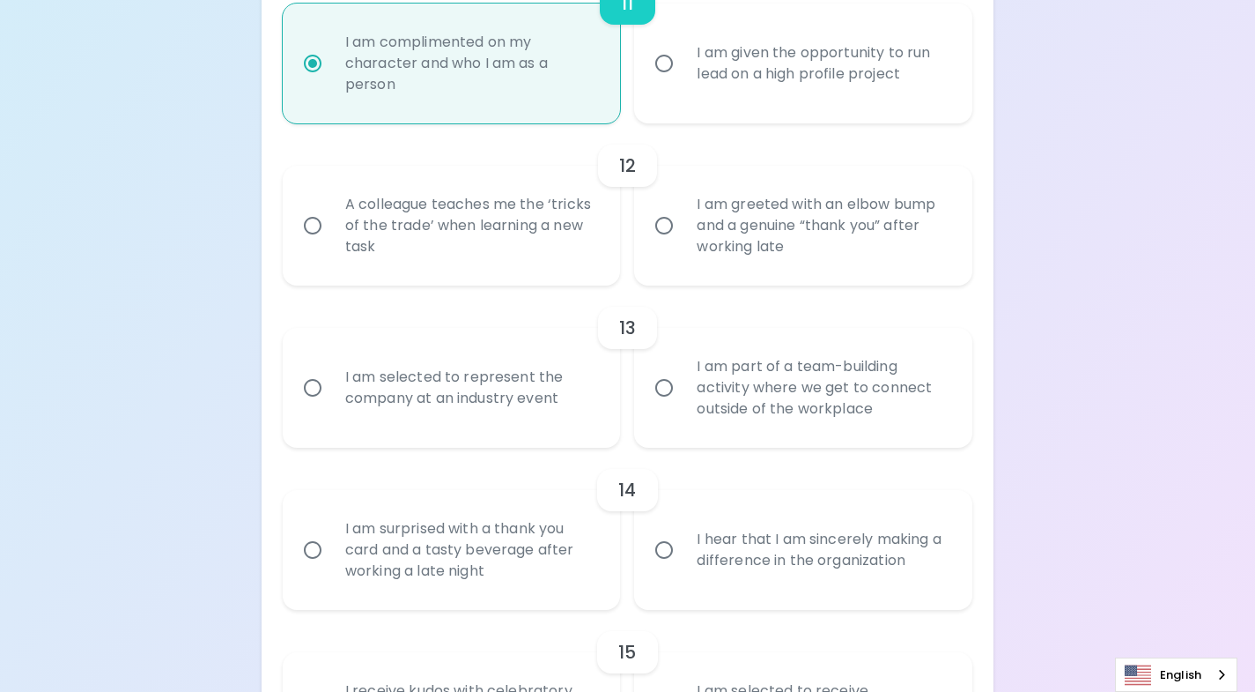
scroll to position [2054, 0]
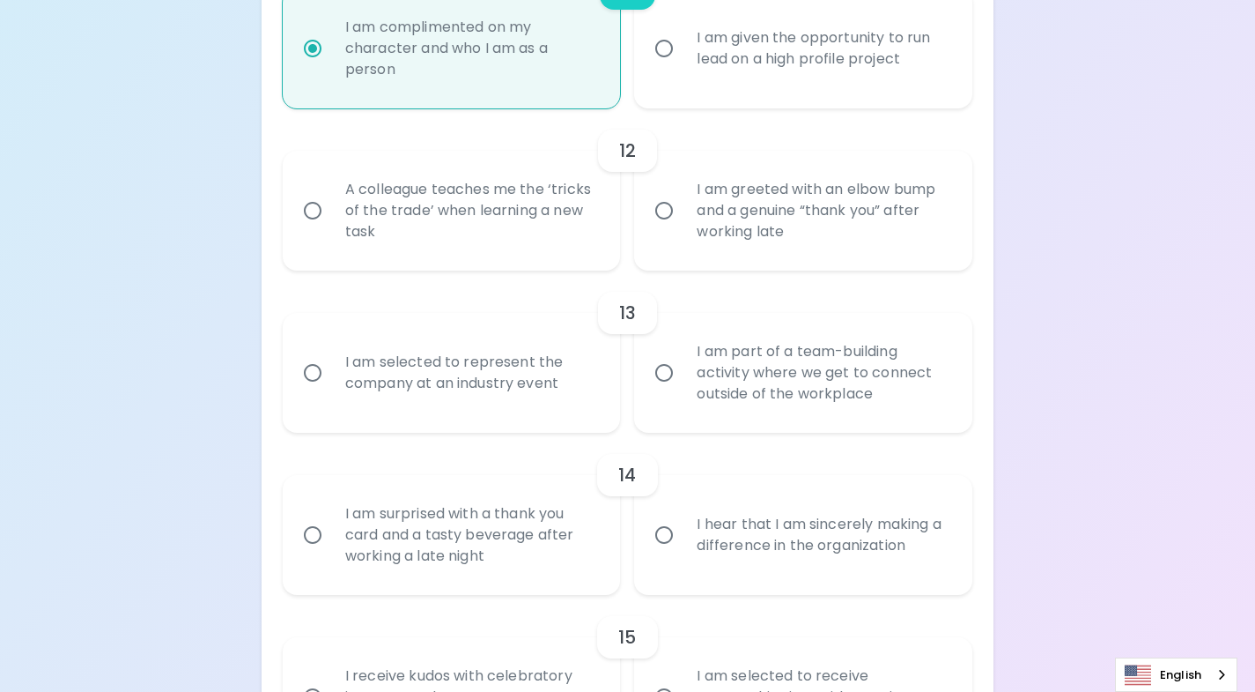
radio input "true"
click at [541, 213] on div "A colleague teaches me the ‘tricks of the trade’ when learning a new task" at bounding box center [471, 211] width 280 height 106
click at [331, 213] on input "A colleague teaches me the ‘tricks of the trade’ when learning a new task" at bounding box center [312, 210] width 37 height 37
radio input "false"
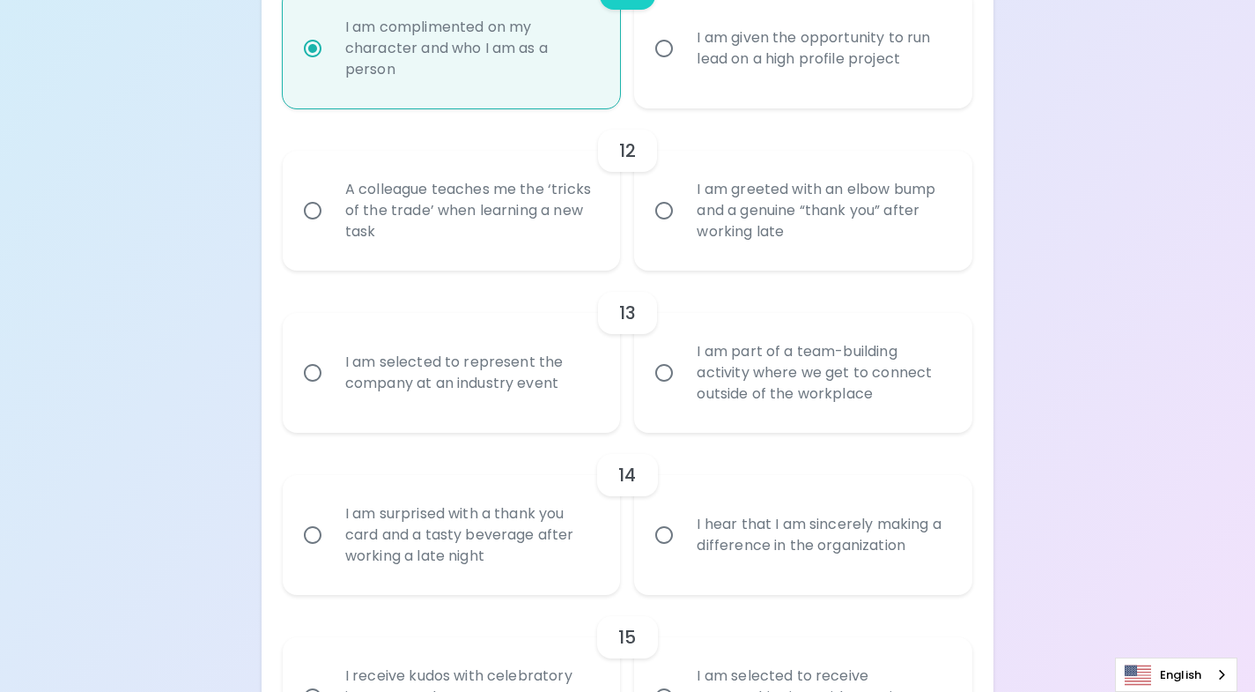
radio input "false"
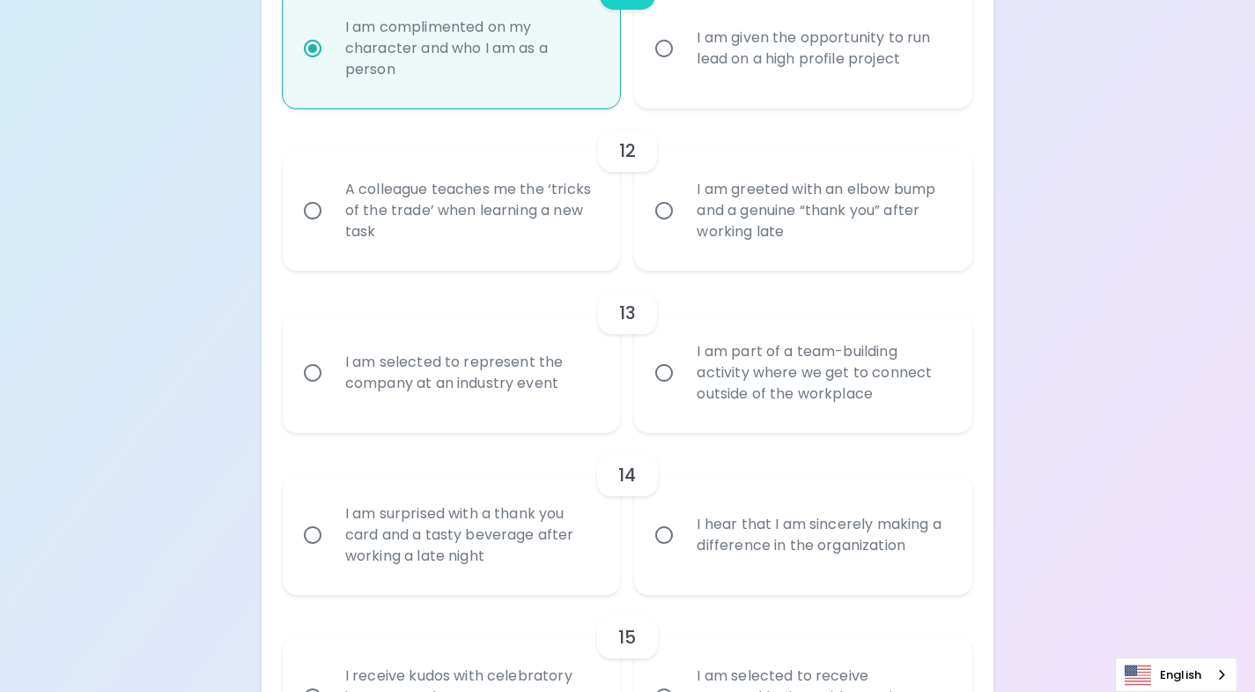
radio input "false"
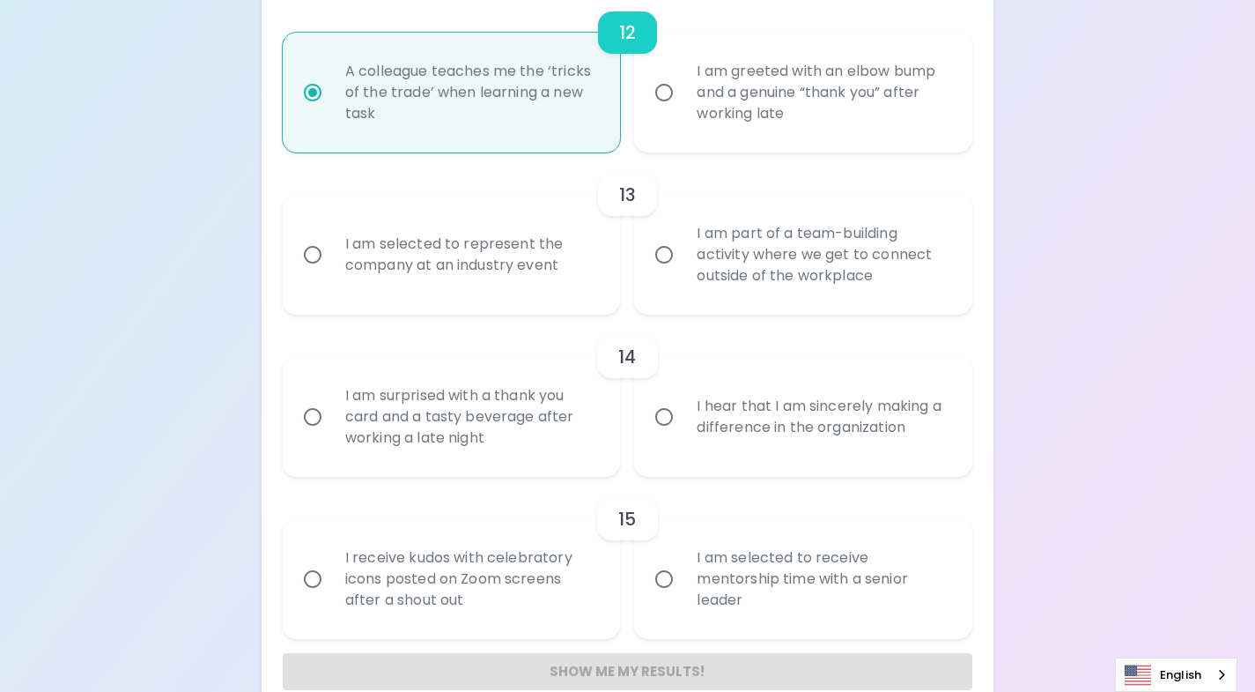
scroll to position [2195, 0]
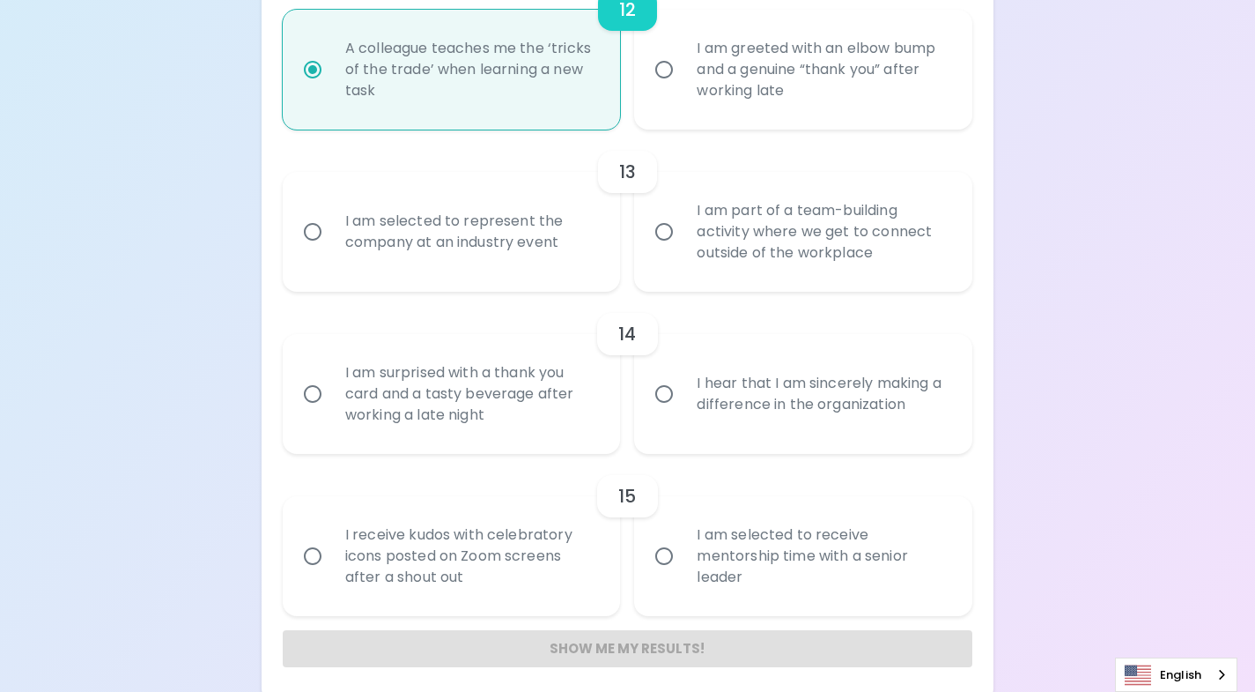
radio input "true"
click at [692, 255] on div "I am part of a team-building activity where we get to connect outside of the wo…" at bounding box center [823, 232] width 280 height 106
click at [683, 250] on input "I am part of a team-building activity where we get to connect outside of the wo…" at bounding box center [664, 231] width 37 height 37
radio input "false"
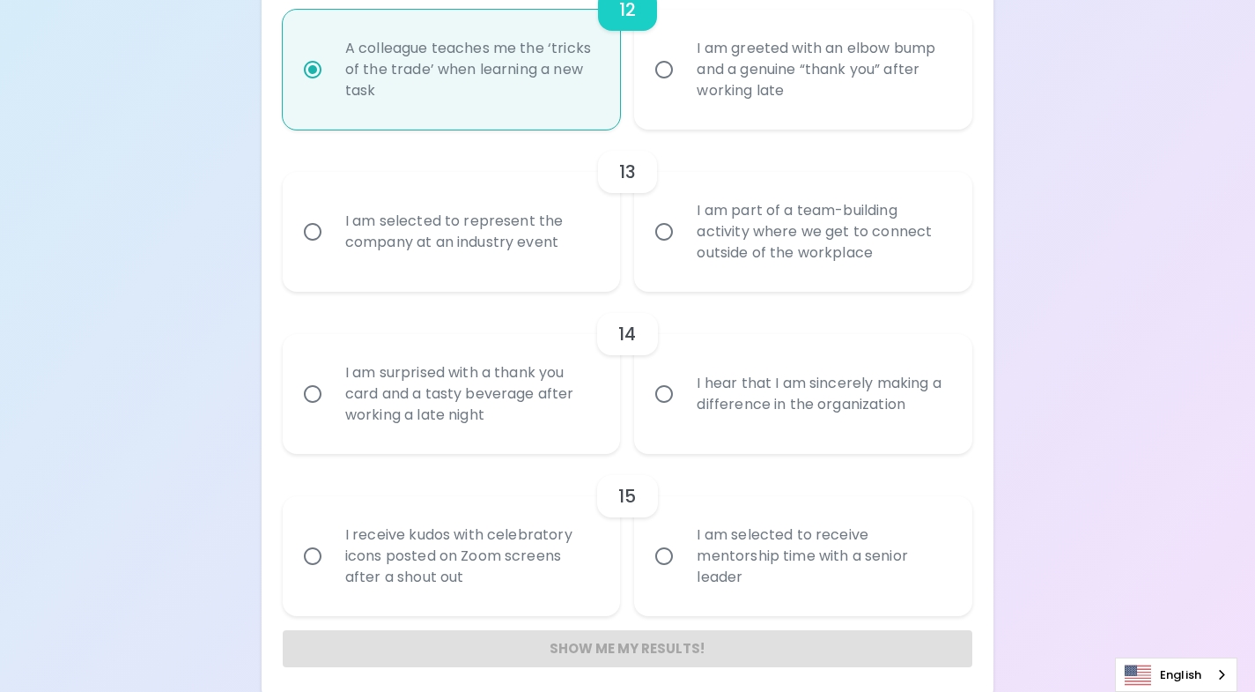
radio input "false"
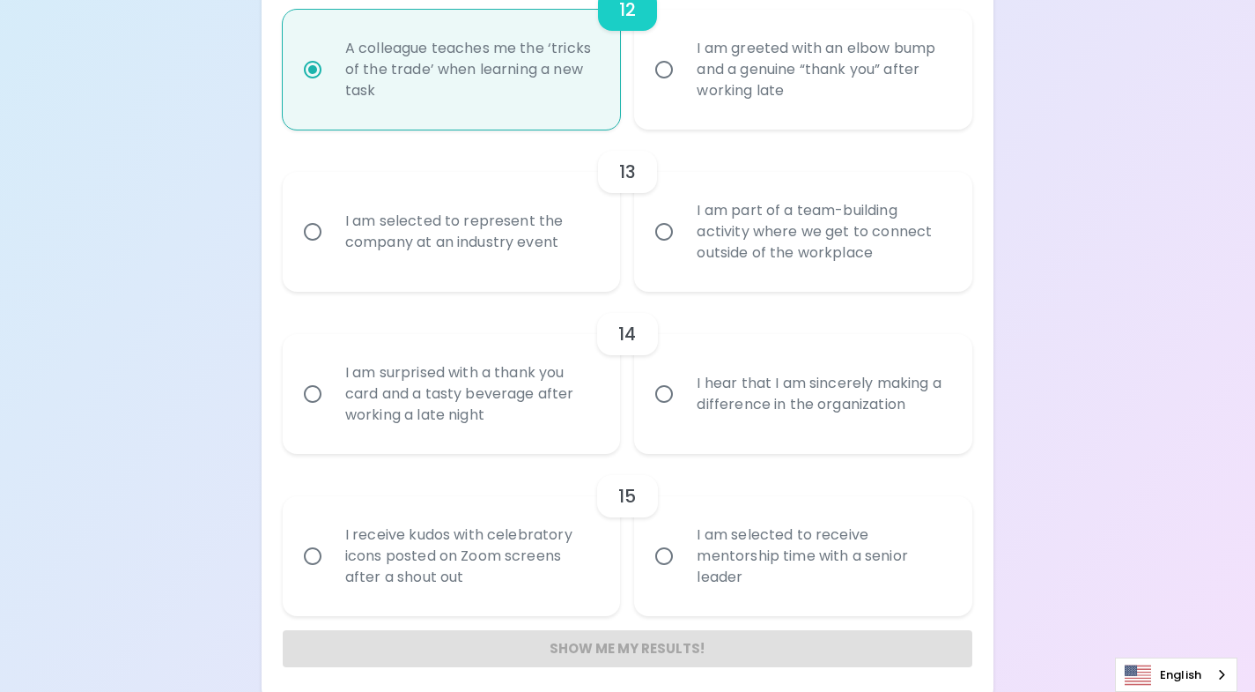
radio input "false"
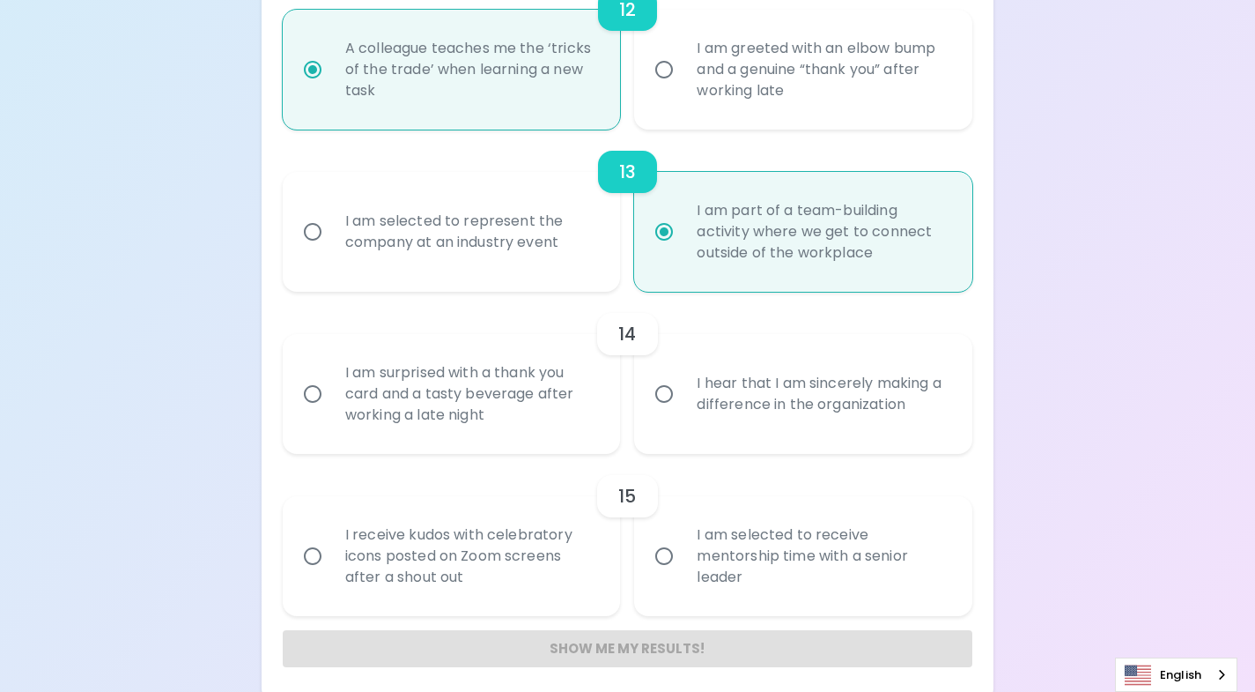
scroll to position [2206, 0]
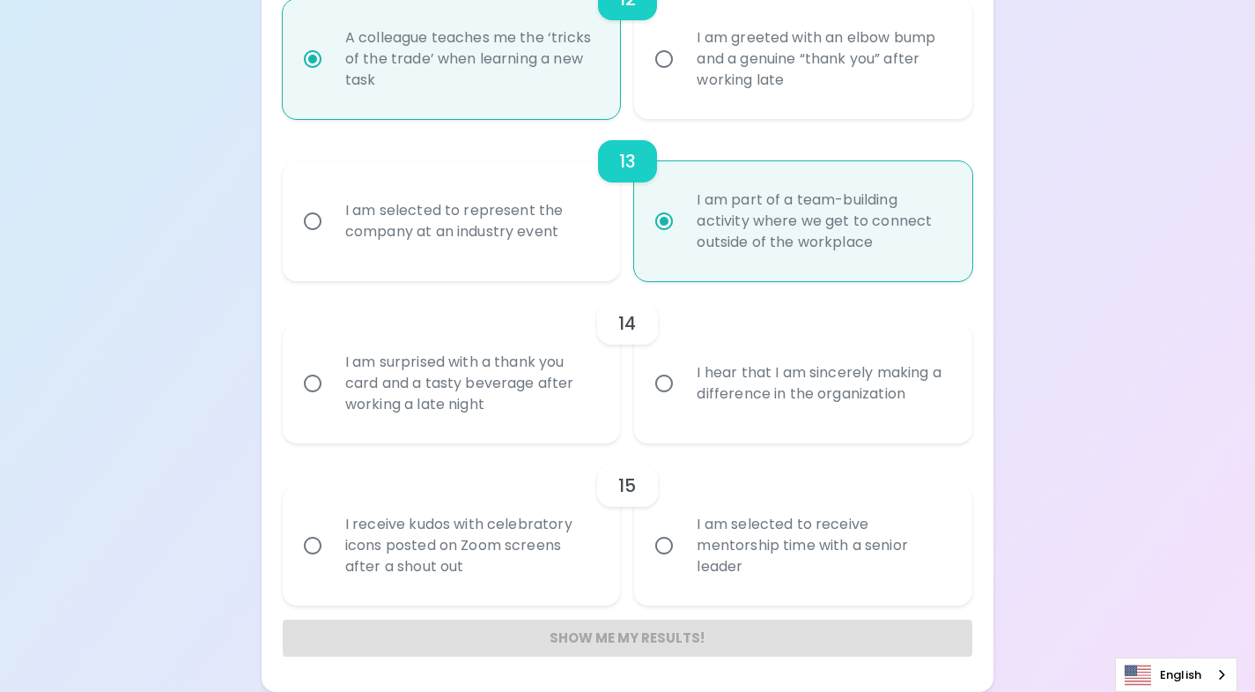
radio input "true"
click at [587, 381] on div "I am surprised with a thank you card and a tasty beverage after working a late …" at bounding box center [471, 383] width 280 height 106
click at [331, 381] on input "I am surprised with a thank you card and a tasty beverage after working a late …" at bounding box center [312, 383] width 37 height 37
radio input "false"
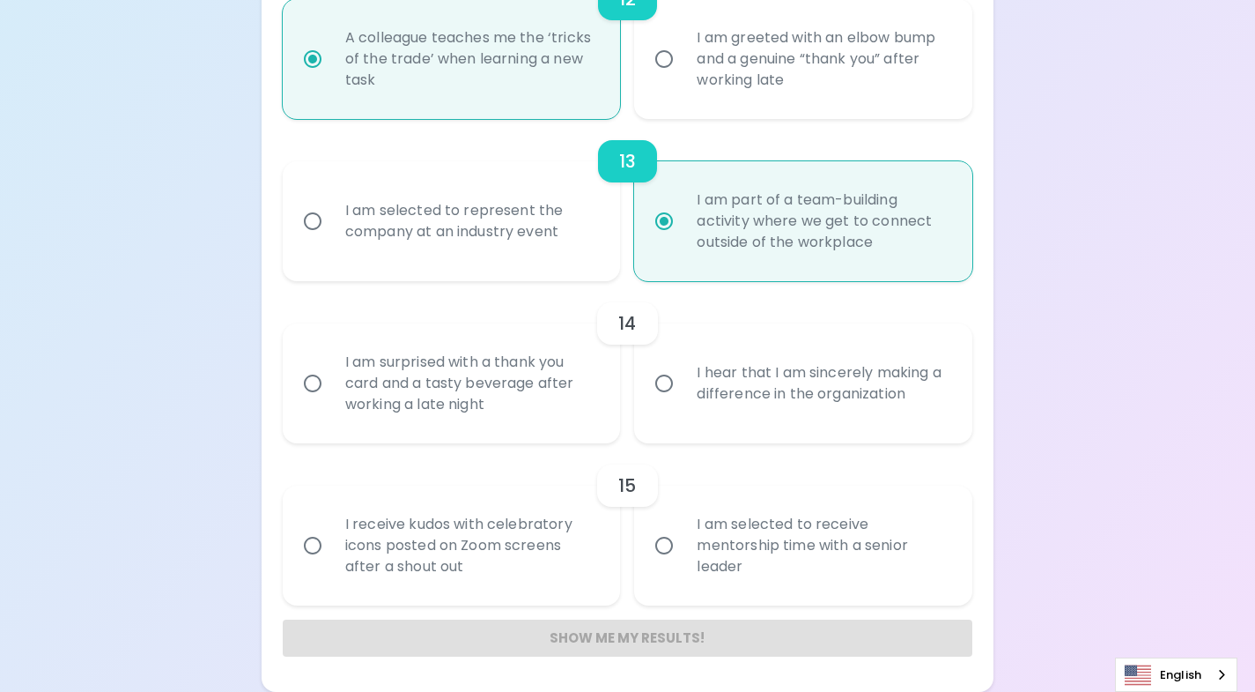
radio input "false"
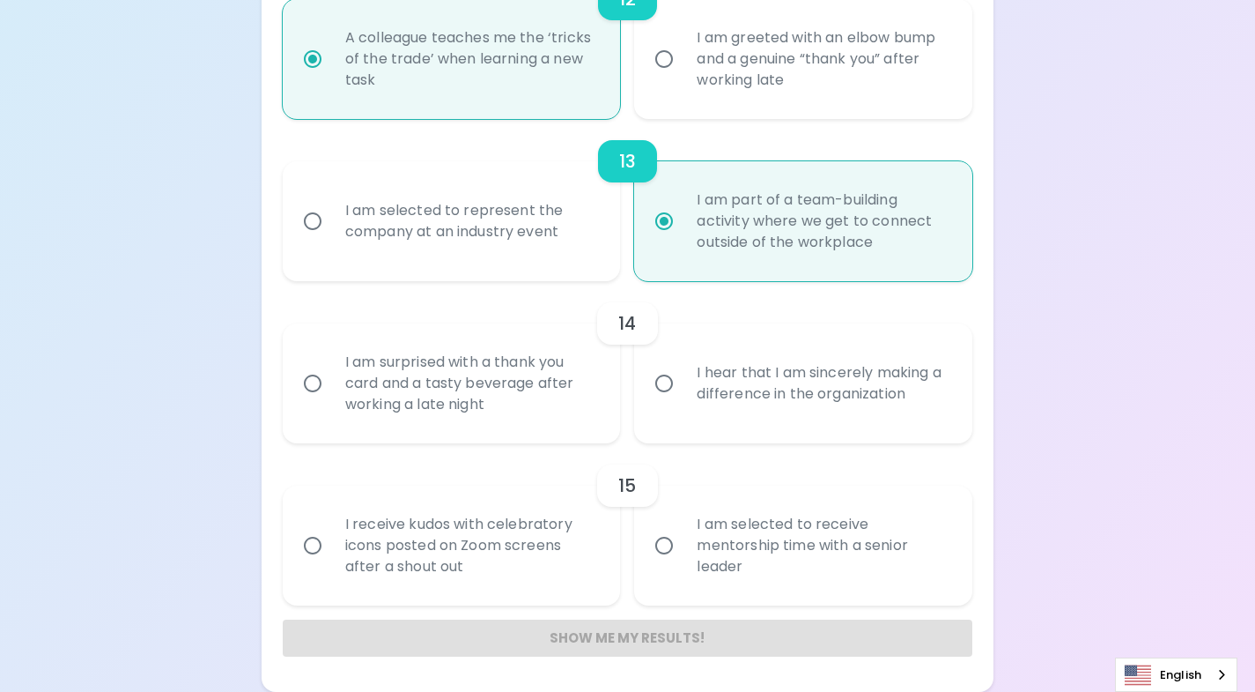
radio input "false"
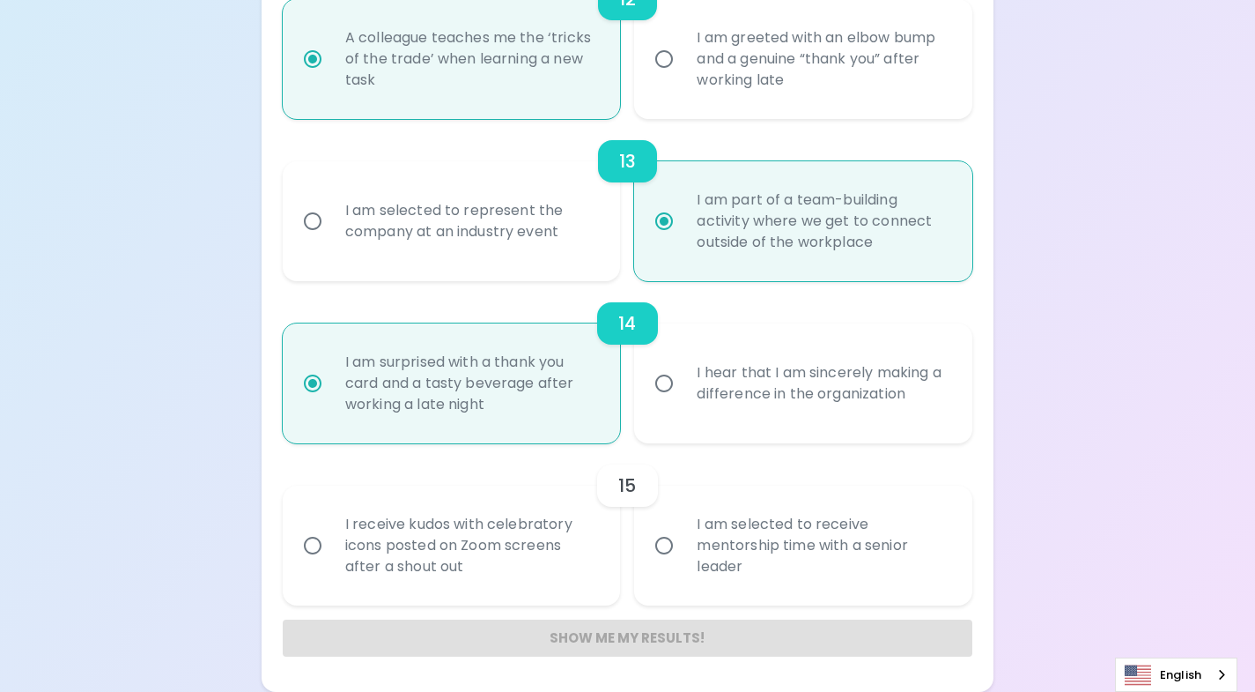
radio input "true"
click at [584, 551] on div "I receive kudos with celebratory icons posted on Zoom screens after a shout out" at bounding box center [471, 545] width 280 height 106
click at [331, 551] on input "I receive kudos with celebratory icons posted on Zoom screens after a shout out" at bounding box center [312, 545] width 37 height 37
radio input "false"
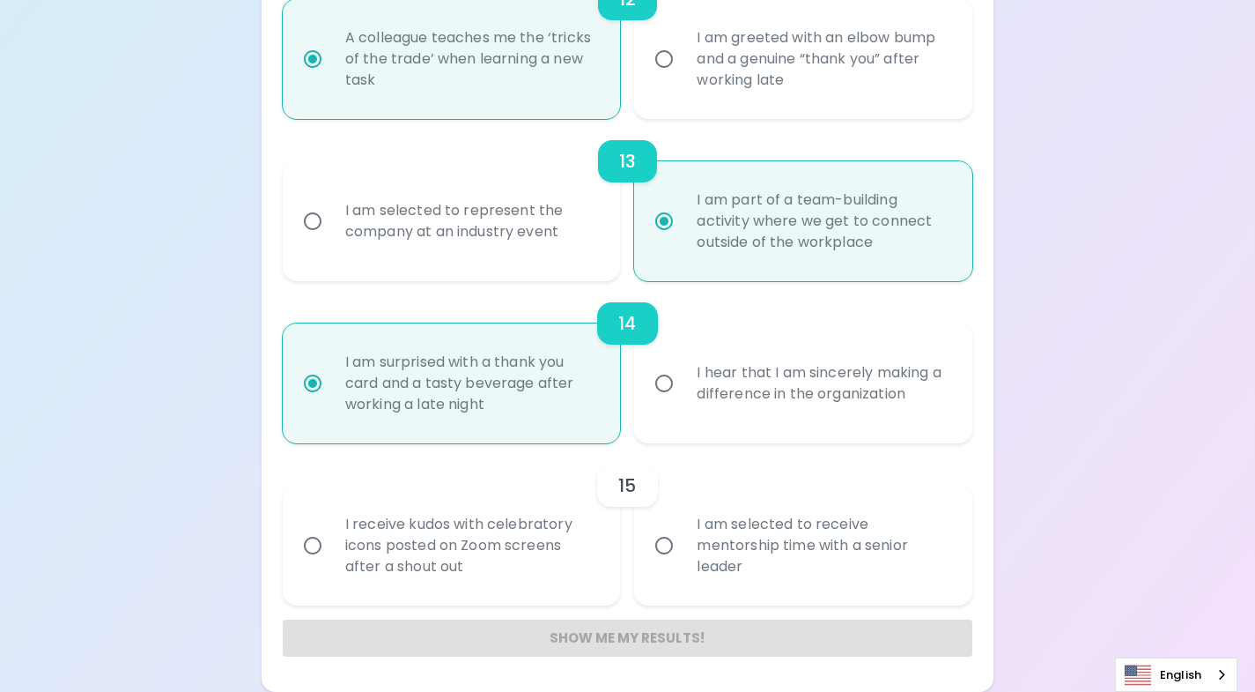
radio input "false"
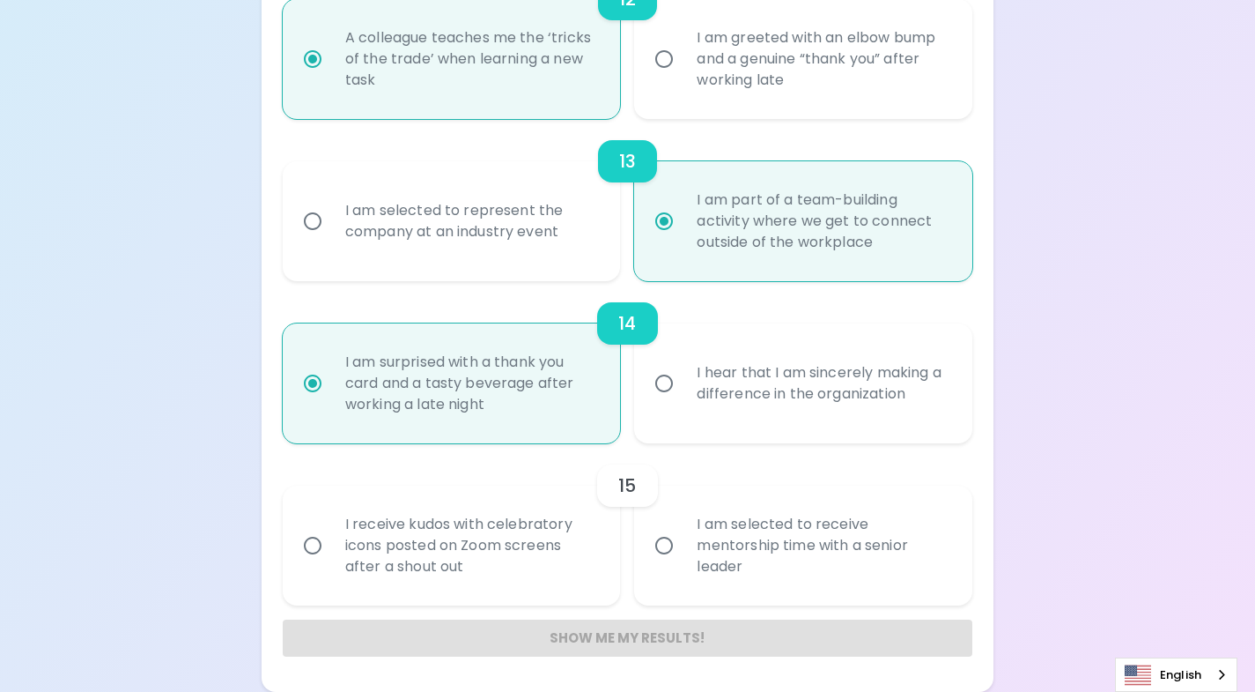
radio input "false"
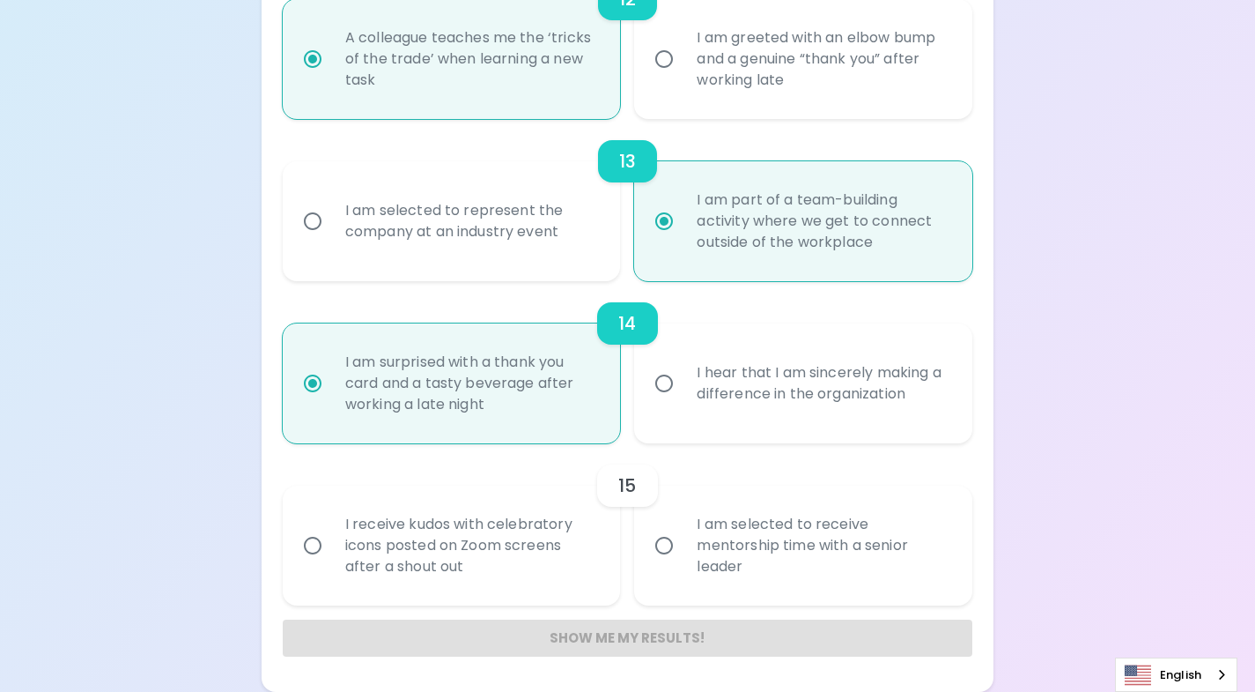
radio input "false"
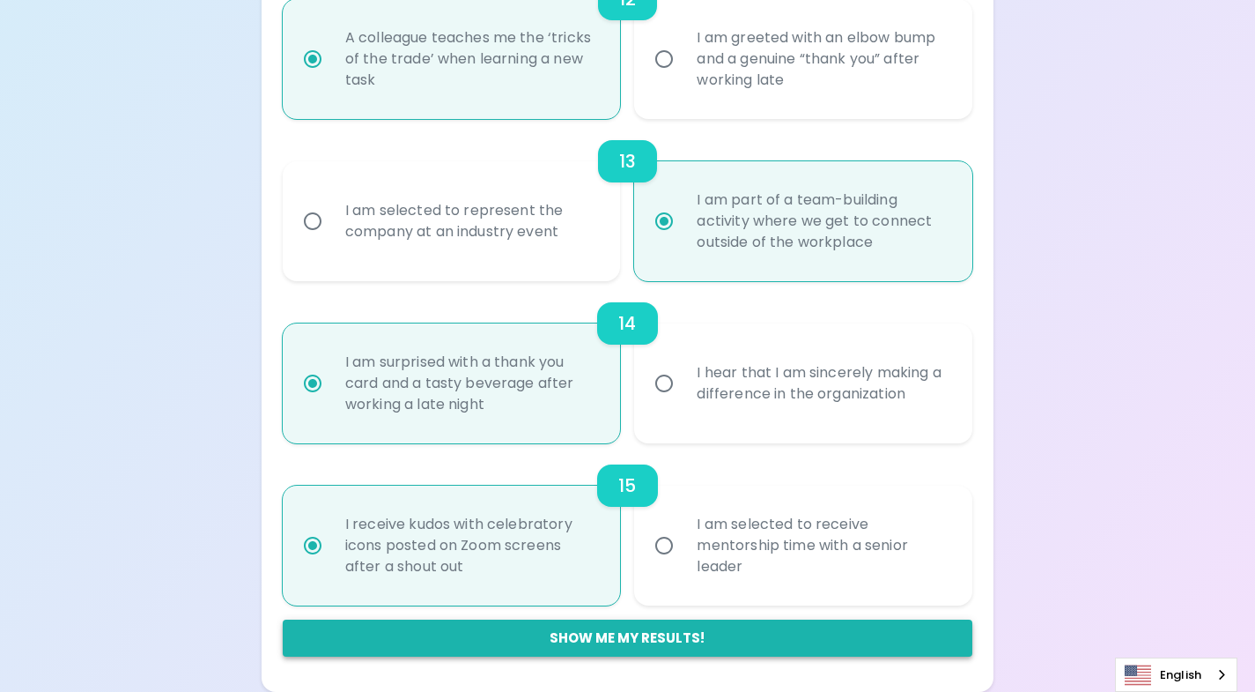
radio input "true"
click at [586, 641] on button "Show me my results!" at bounding box center [628, 637] width 690 height 37
radio input "false"
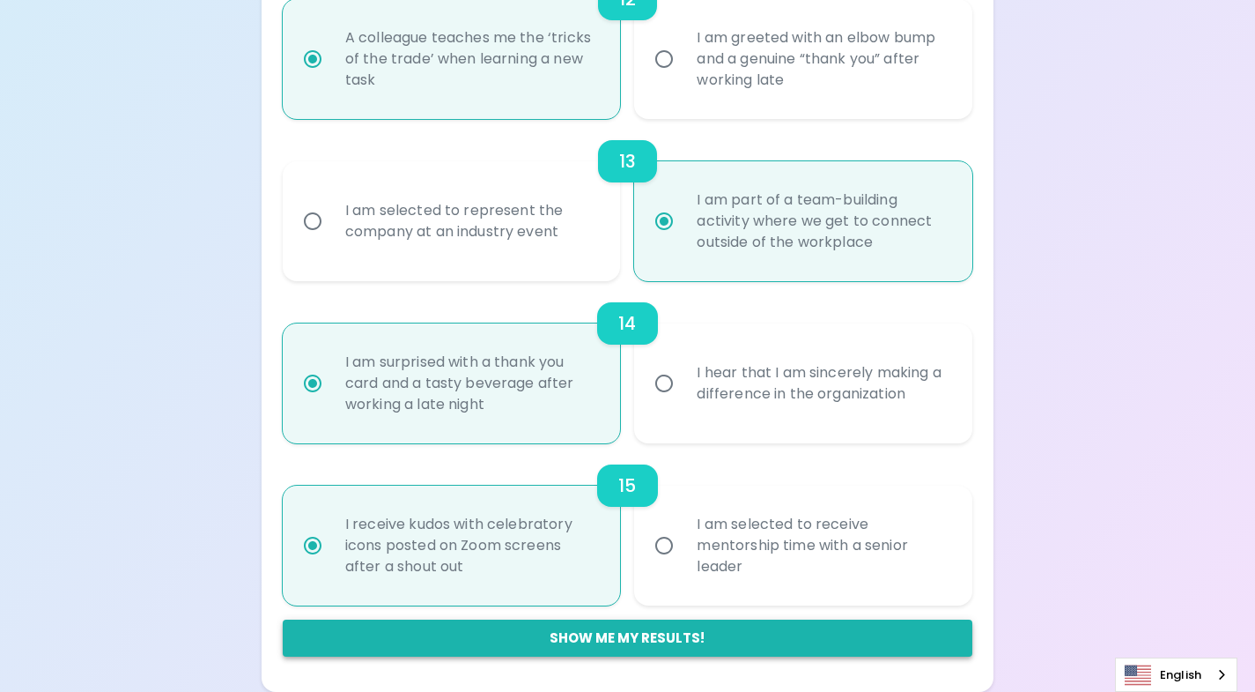
radio input "false"
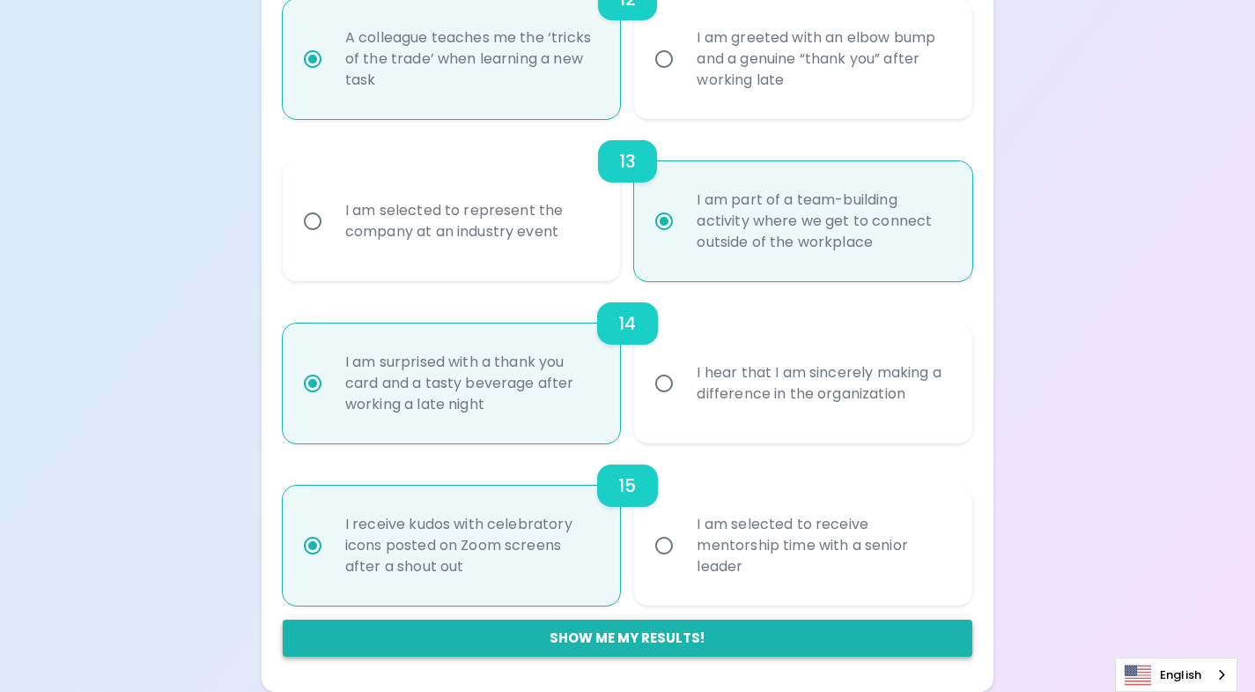
radio input "false"
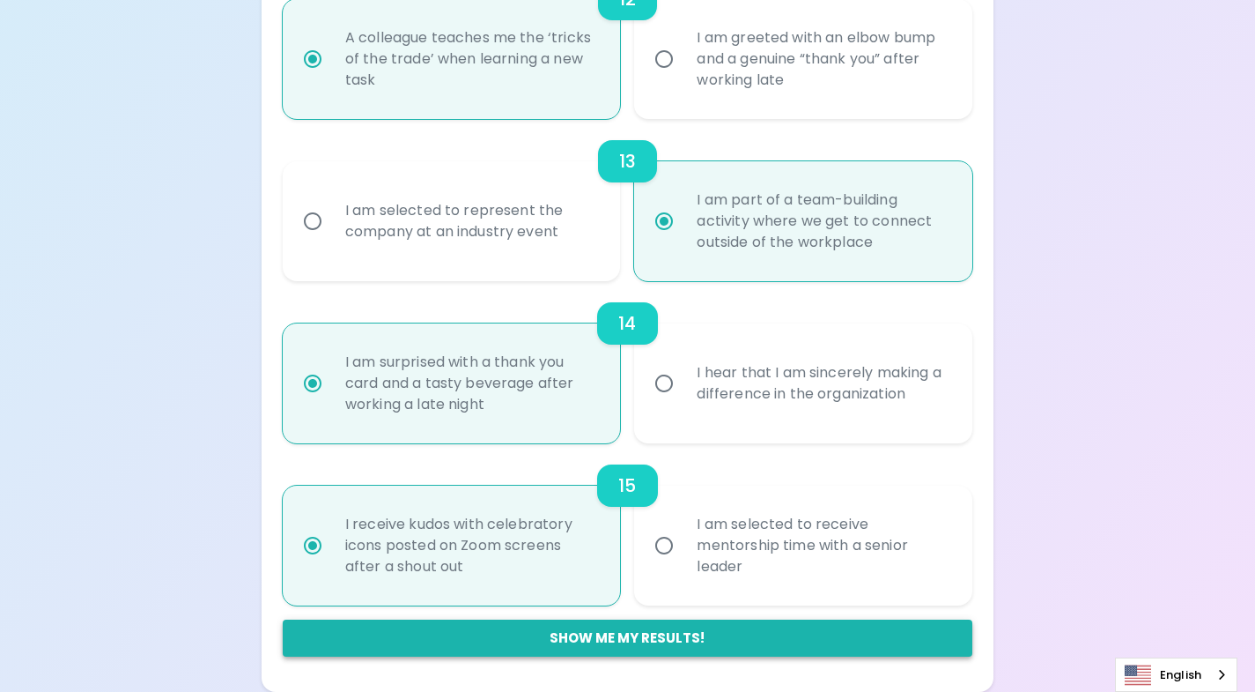
radio input "false"
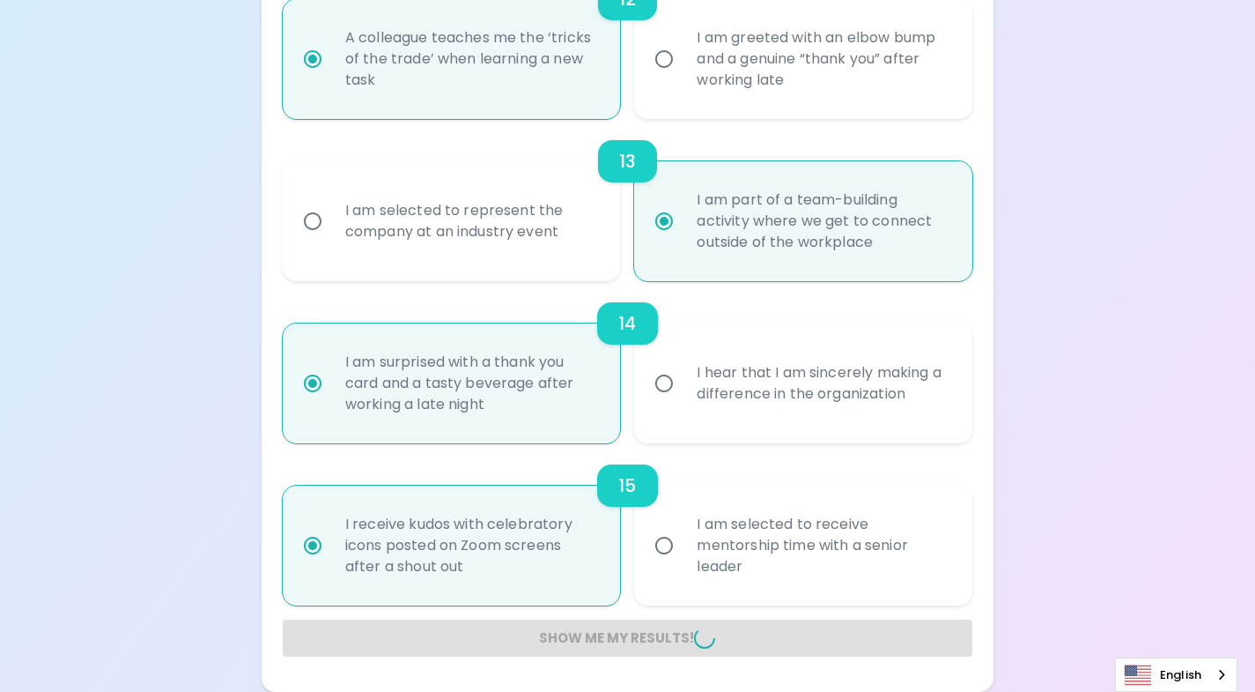
radio input "false"
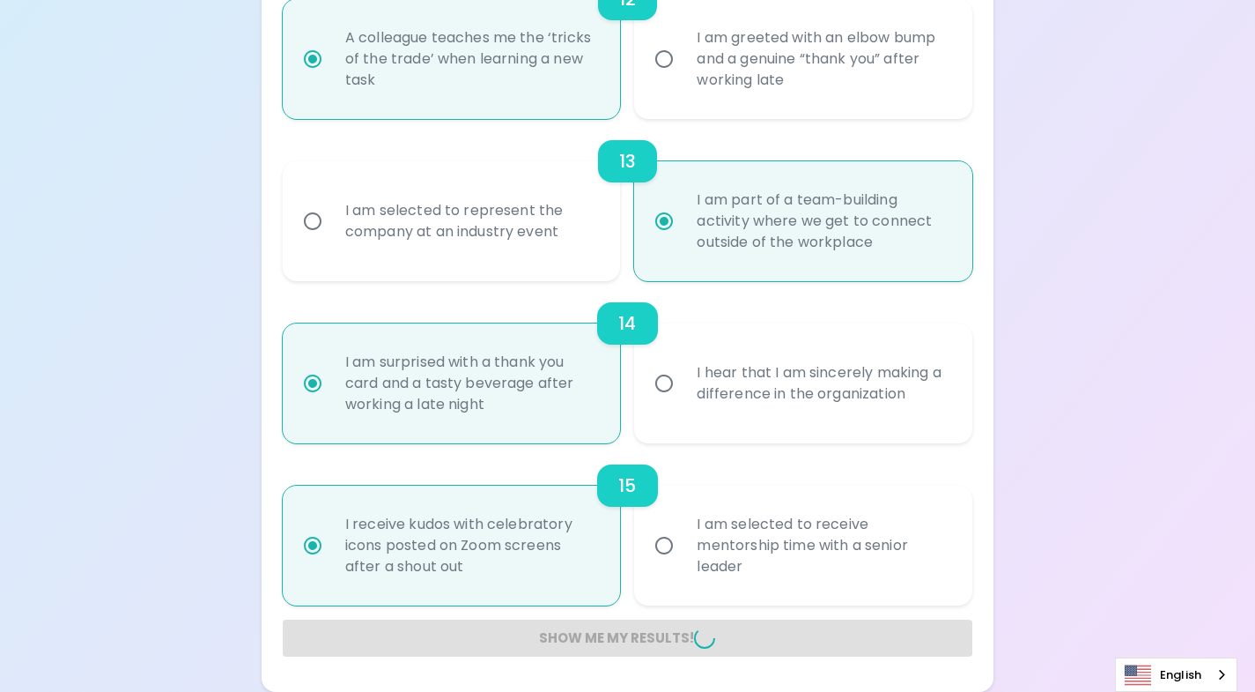
radio input "false"
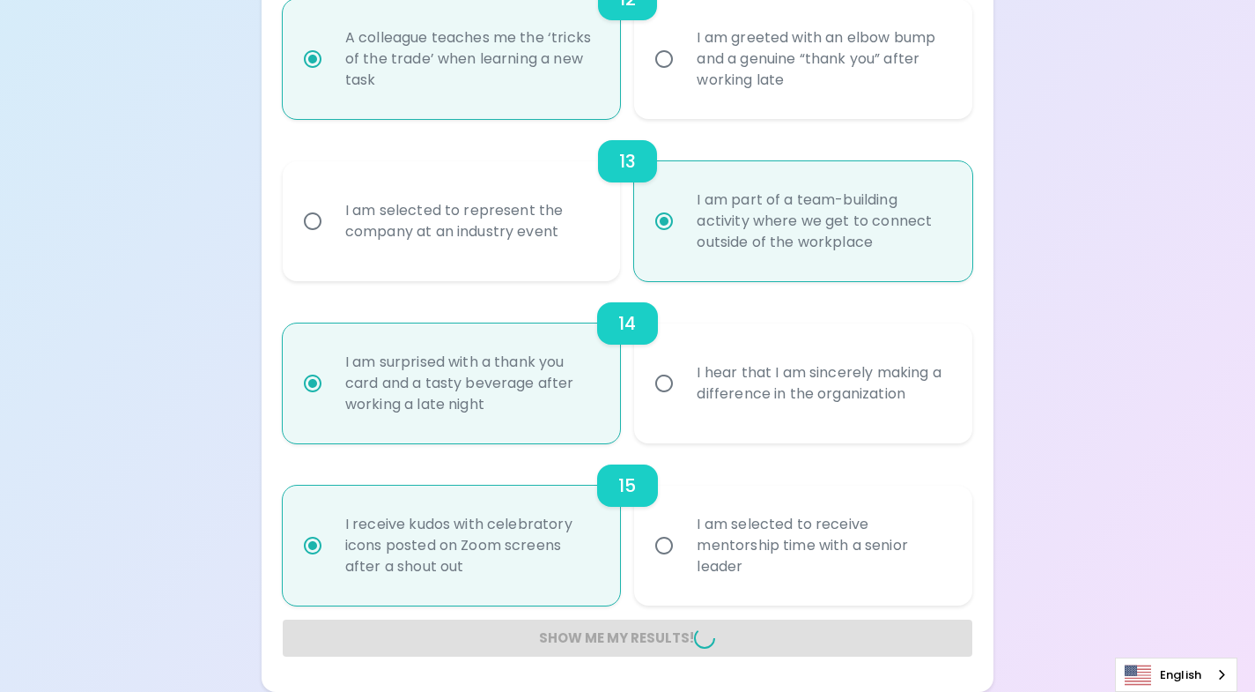
radio input "false"
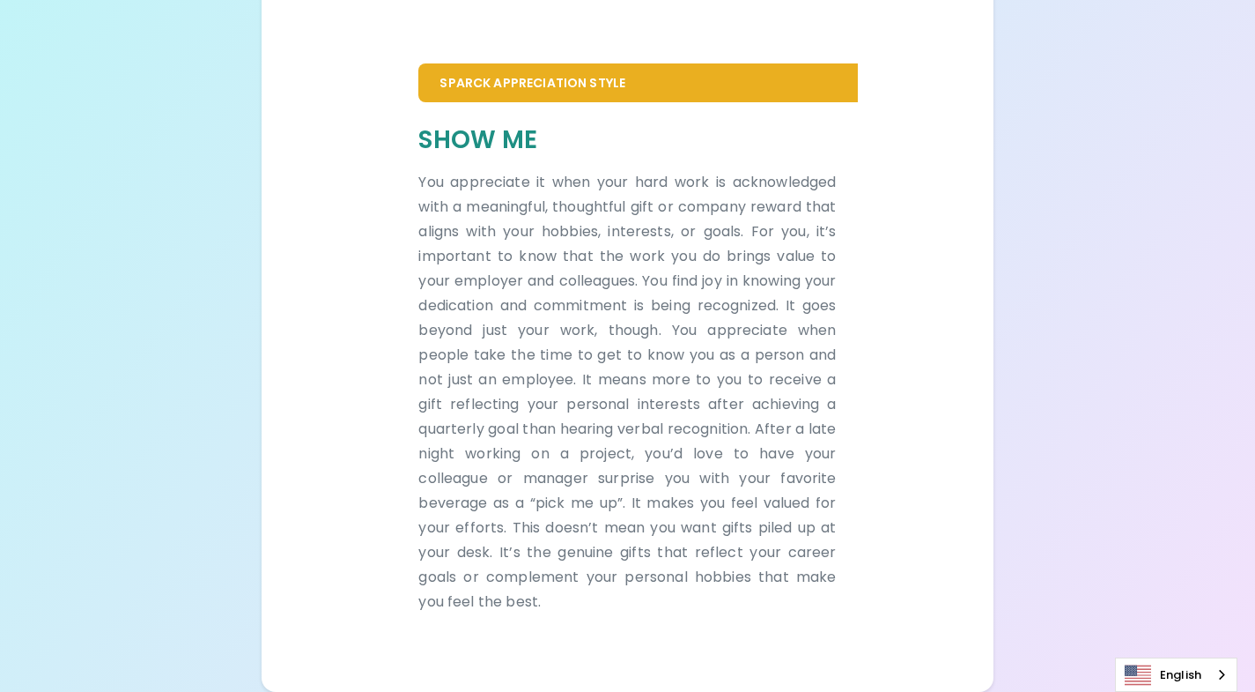
scroll to position [344, 0]
